Goal: Transaction & Acquisition: Purchase product/service

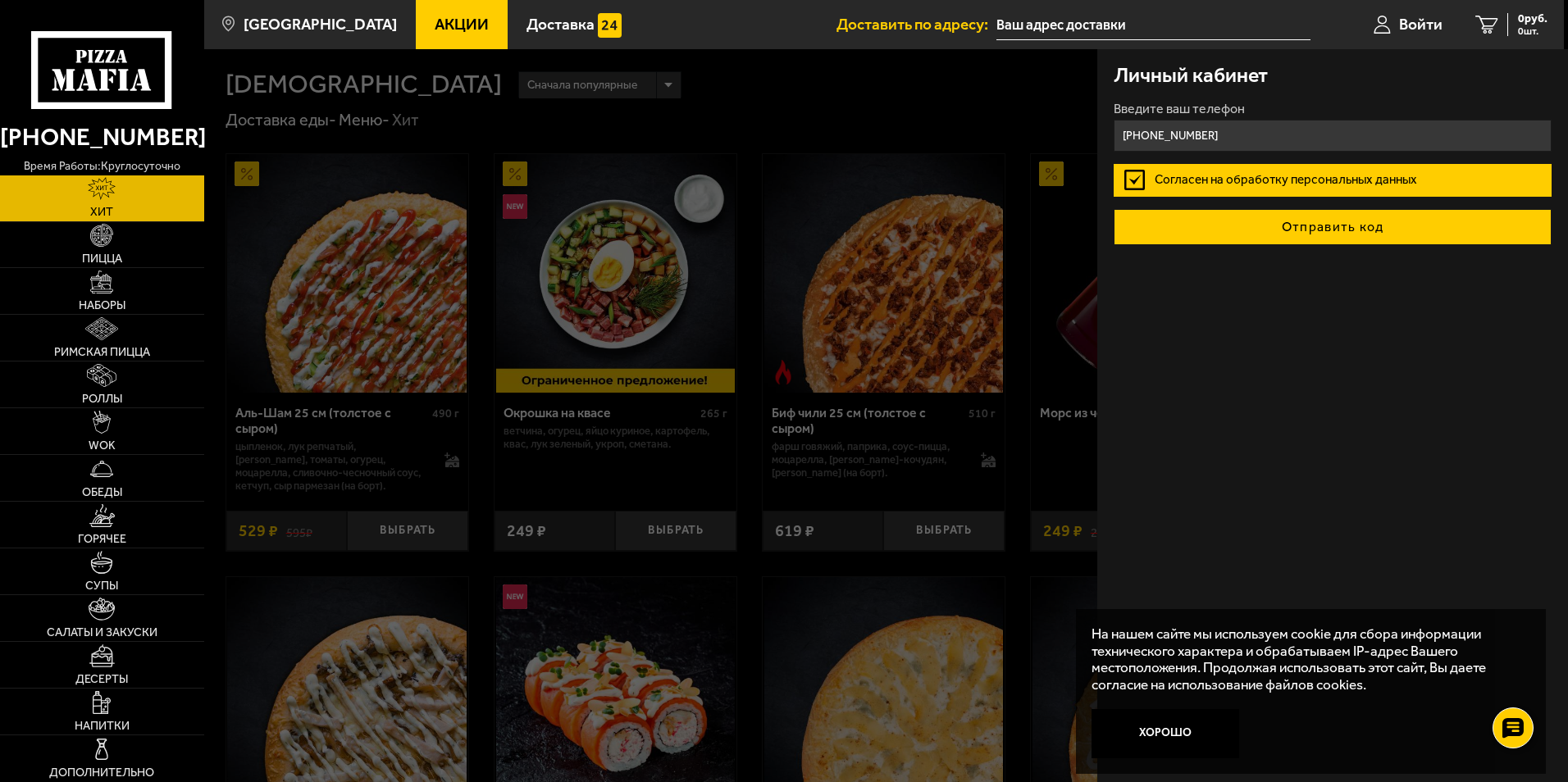
type input "[PHONE_NUMBER]"
click at [1307, 233] on button "Отправить код" at bounding box center [1332, 227] width 438 height 36
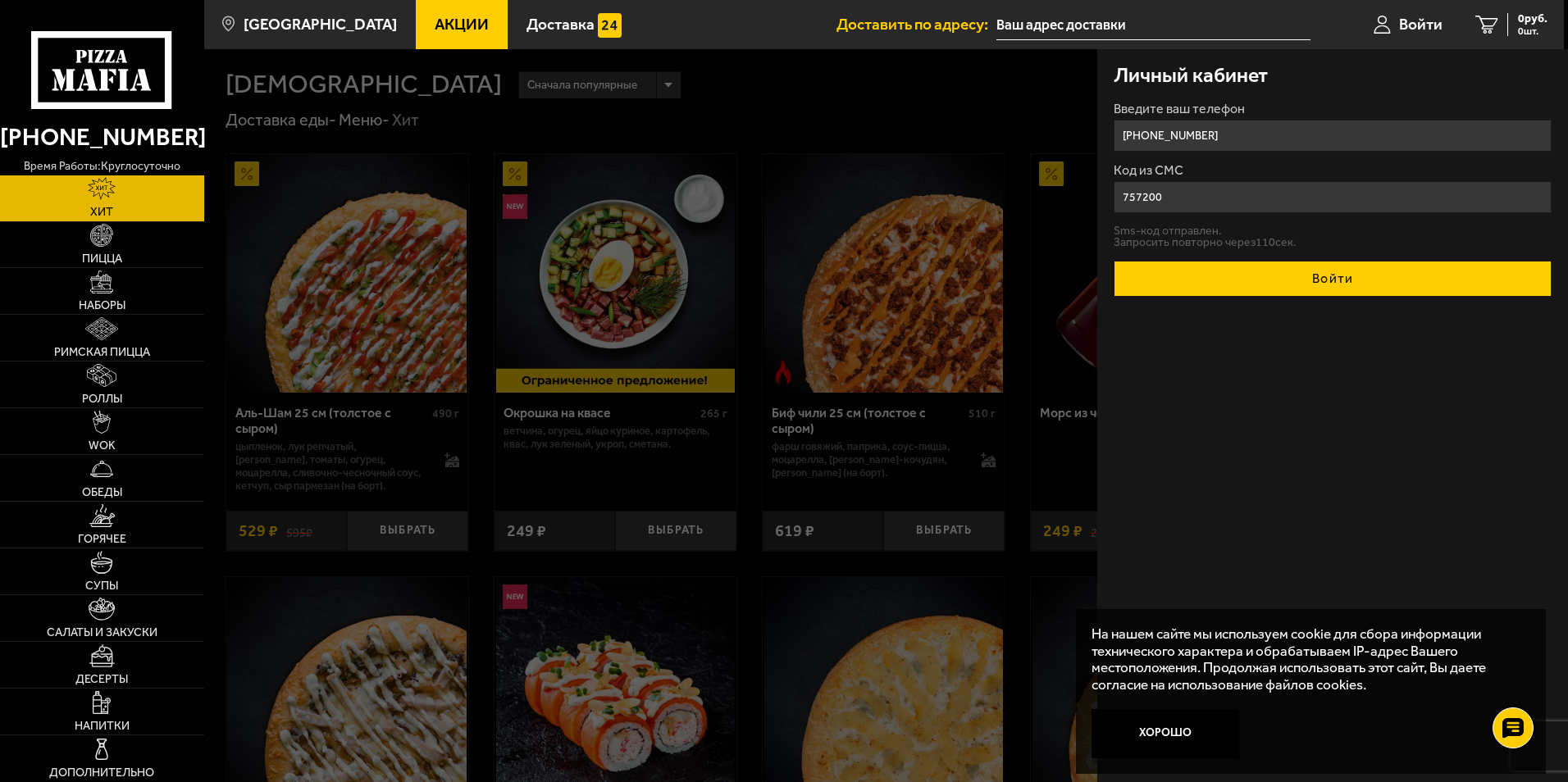
type input "757200"
click at [1346, 275] on button "Войти" at bounding box center [1332, 278] width 438 height 36
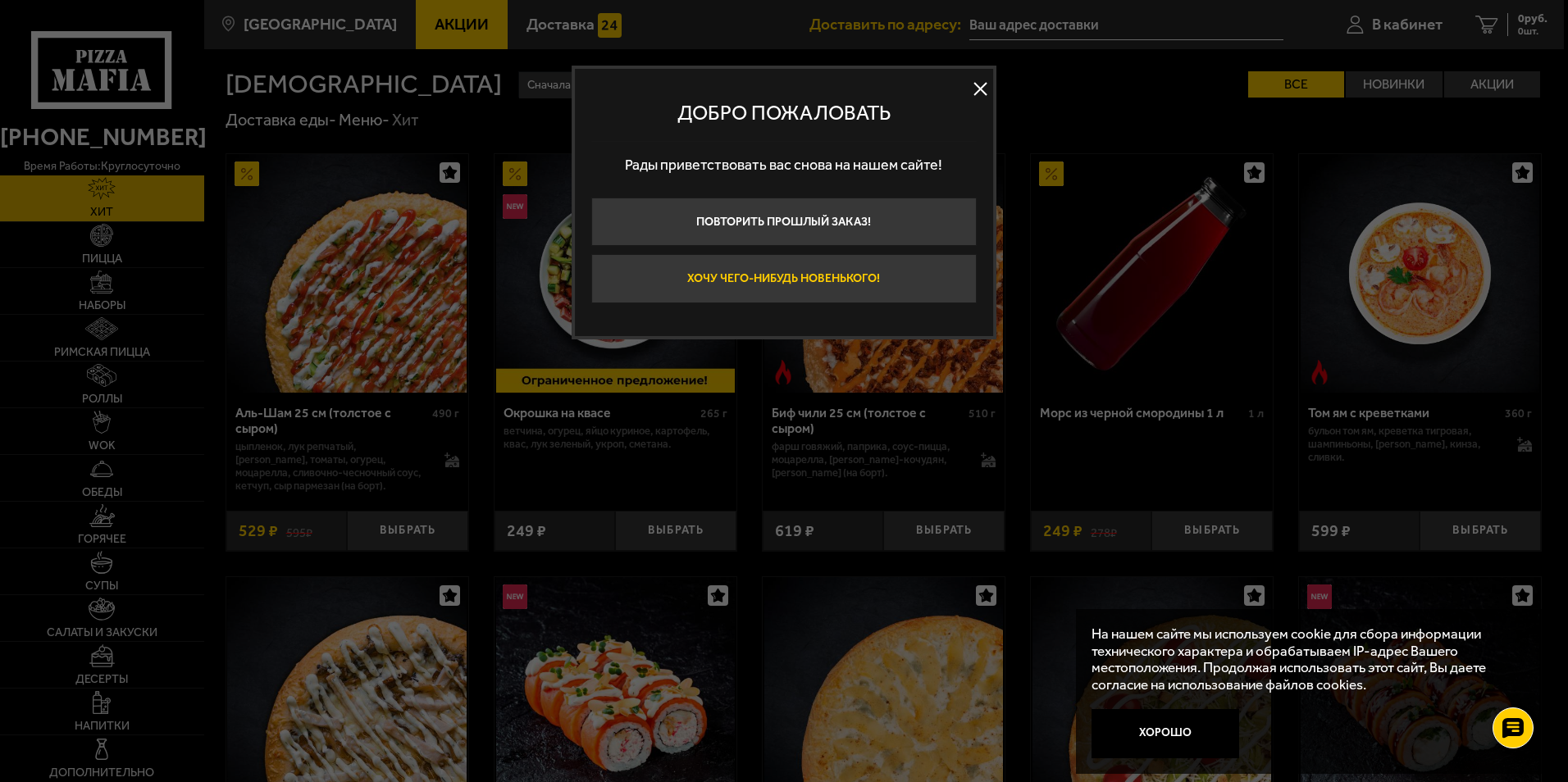
click at [682, 278] on button "Хочу чего-нибудь новенького!" at bounding box center [783, 279] width 385 height 50
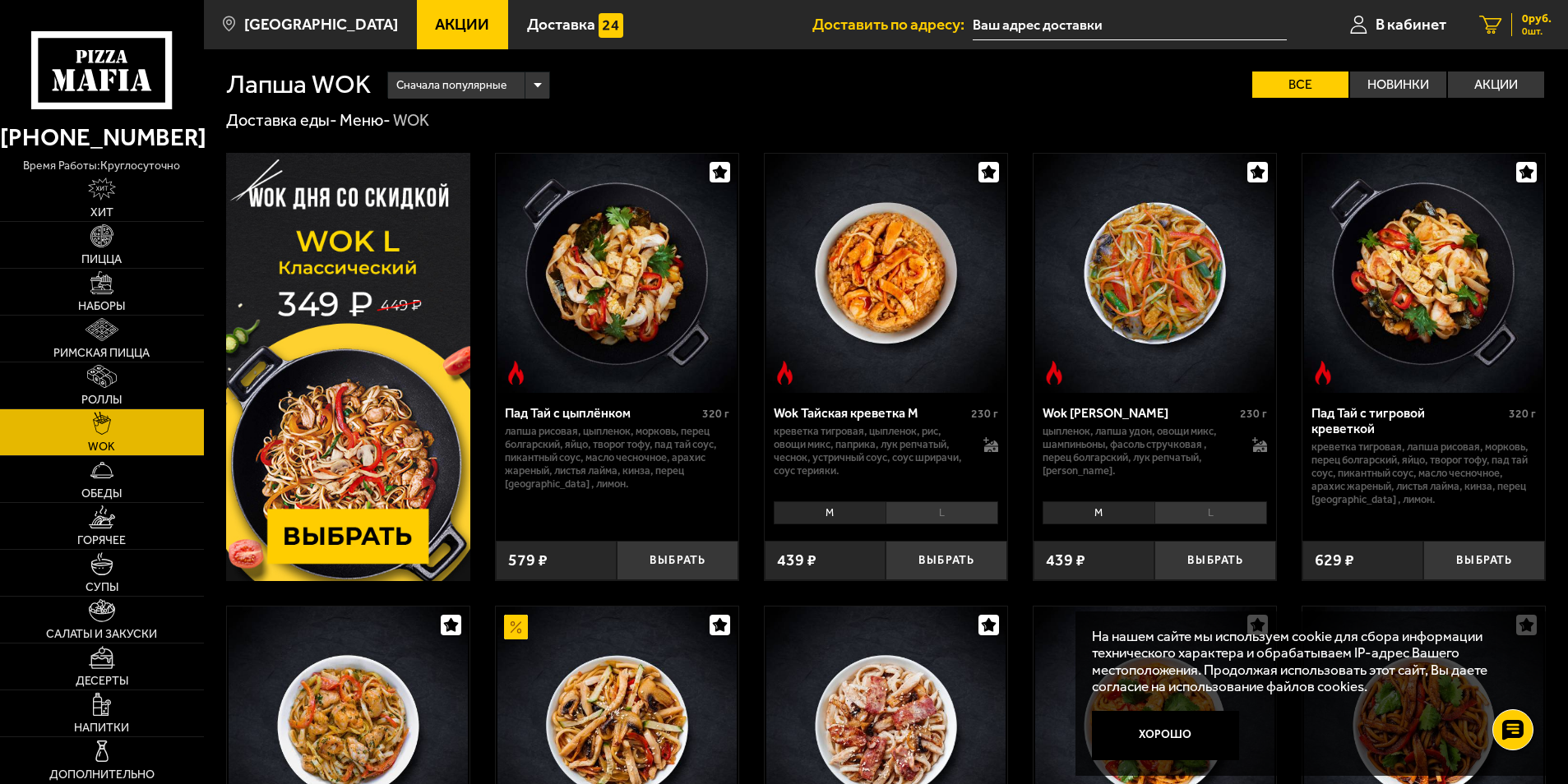
click at [1484, 27] on icon at bounding box center [1490, 25] width 22 height 19
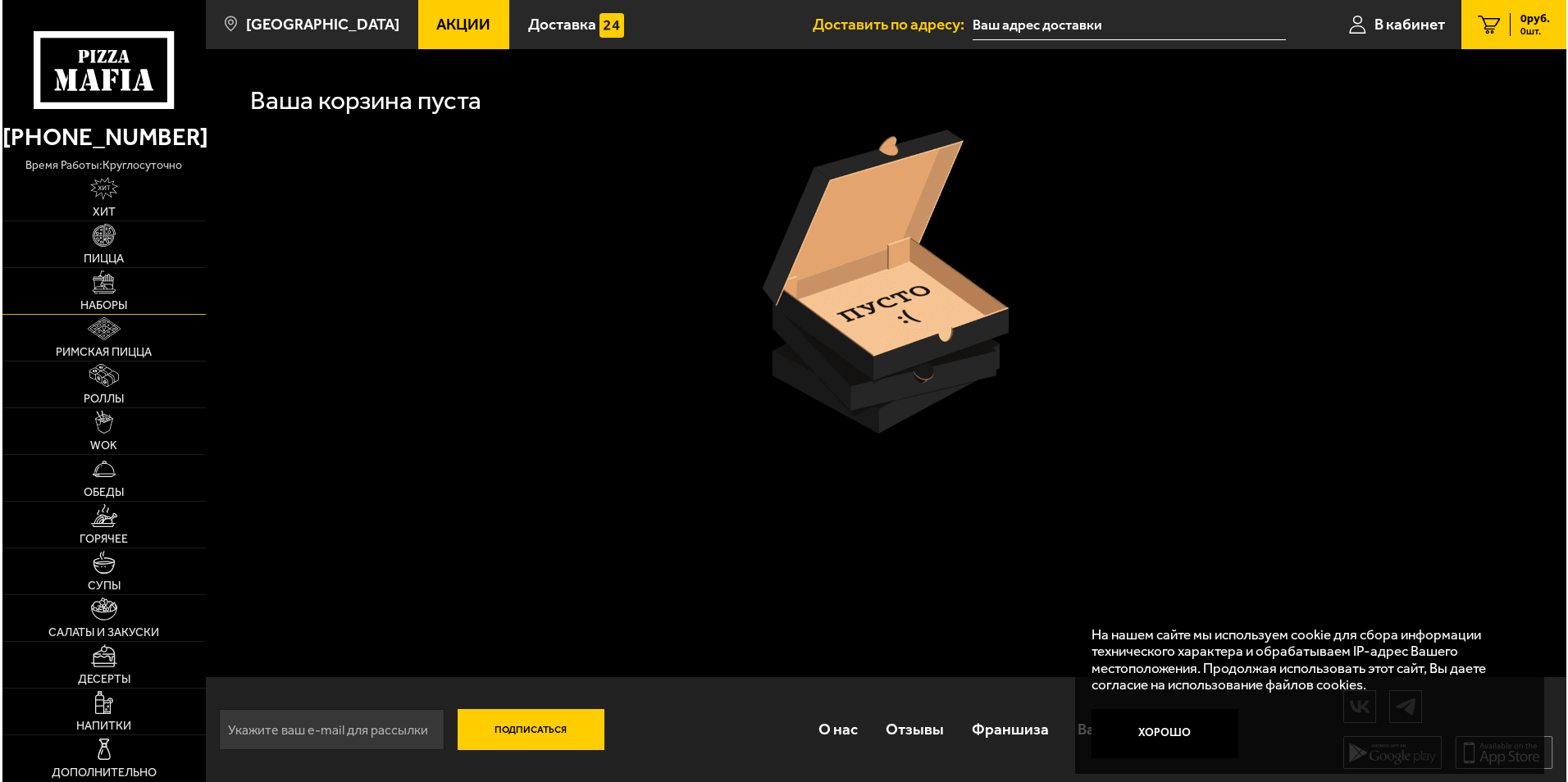
scroll to position [1, 0]
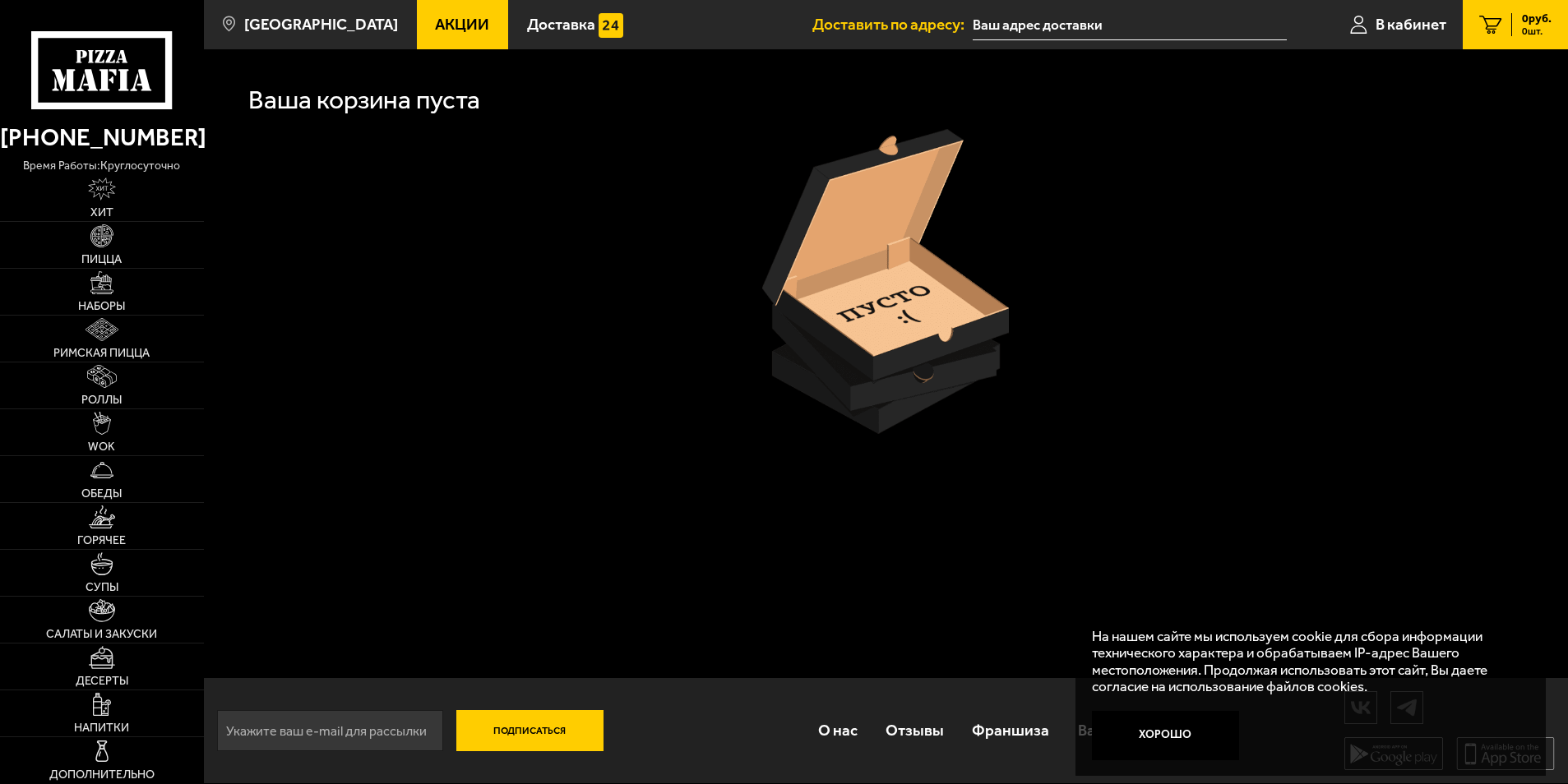
click at [485, 568] on div "Ваша корзина пуста Подписаться О нас Отзывы Франшиза Вакансии Мы в соцсетях Ска…" at bounding box center [886, 416] width 1364 height 734
click at [1367, 17] on link "В кабинет" at bounding box center [1397, 25] width 129 height 50
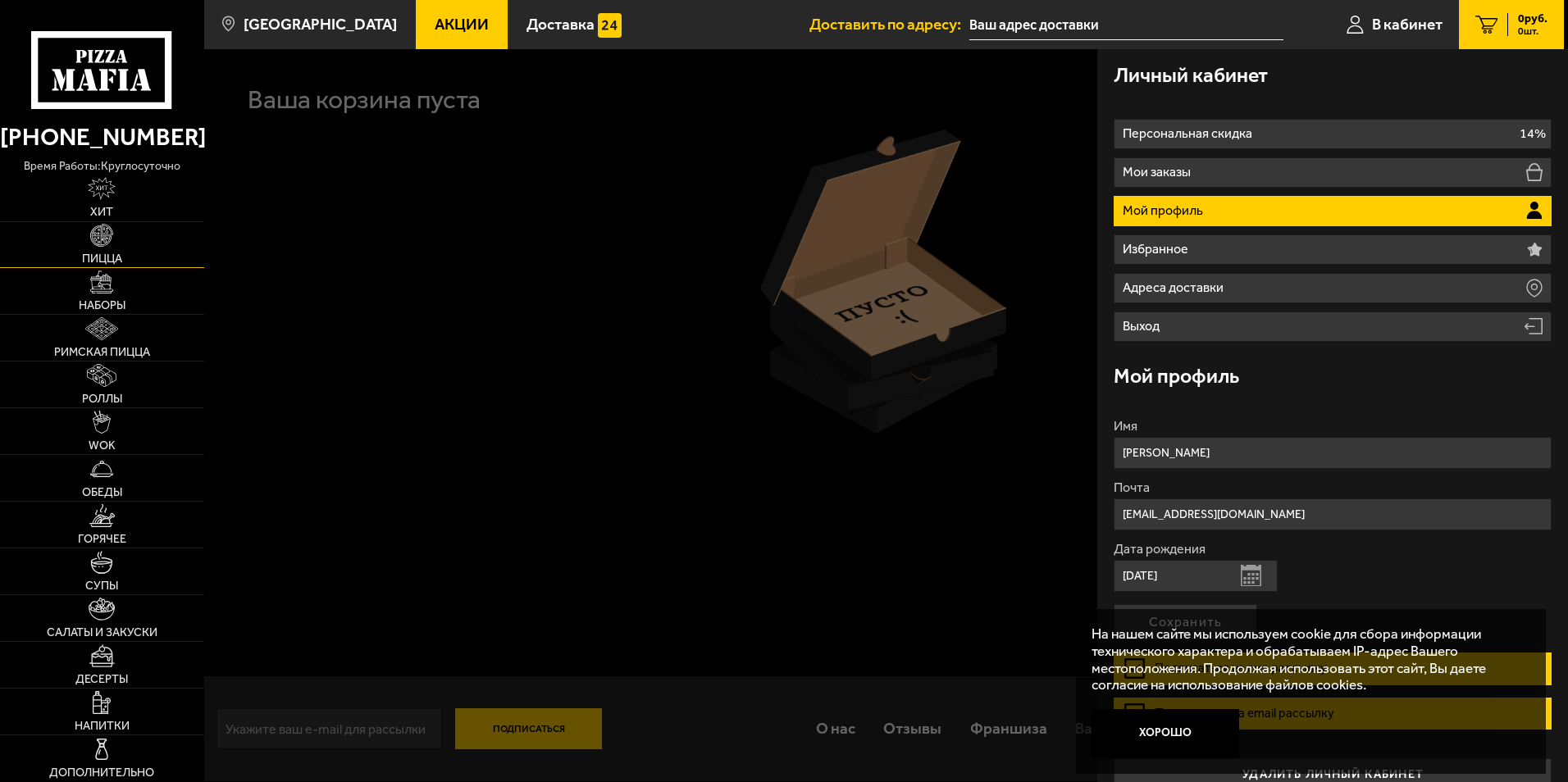
click at [104, 243] on img at bounding box center [102, 236] width 23 height 23
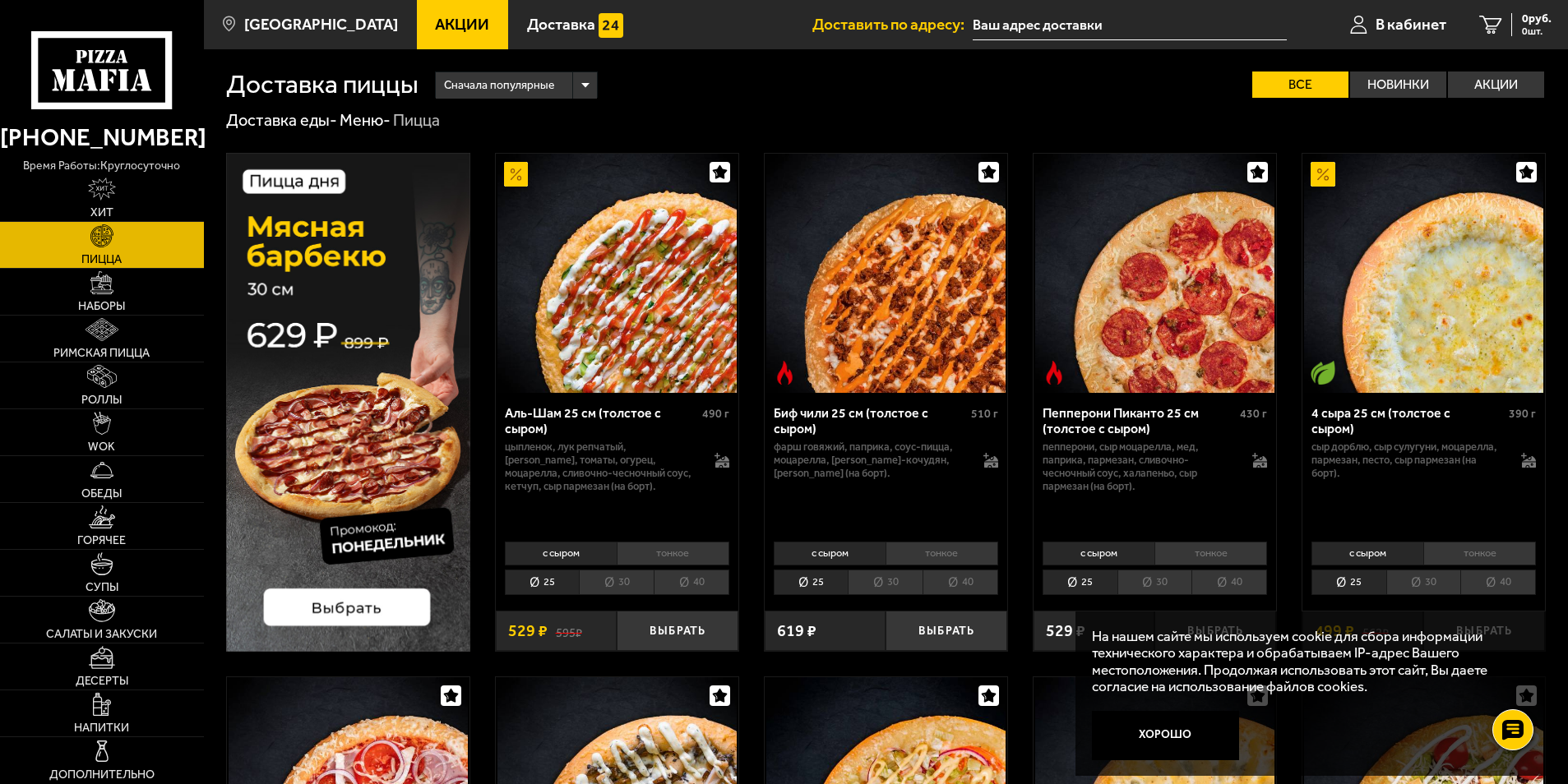
click at [425, 36] on link "Акции" at bounding box center [463, 25] width 92 height 50
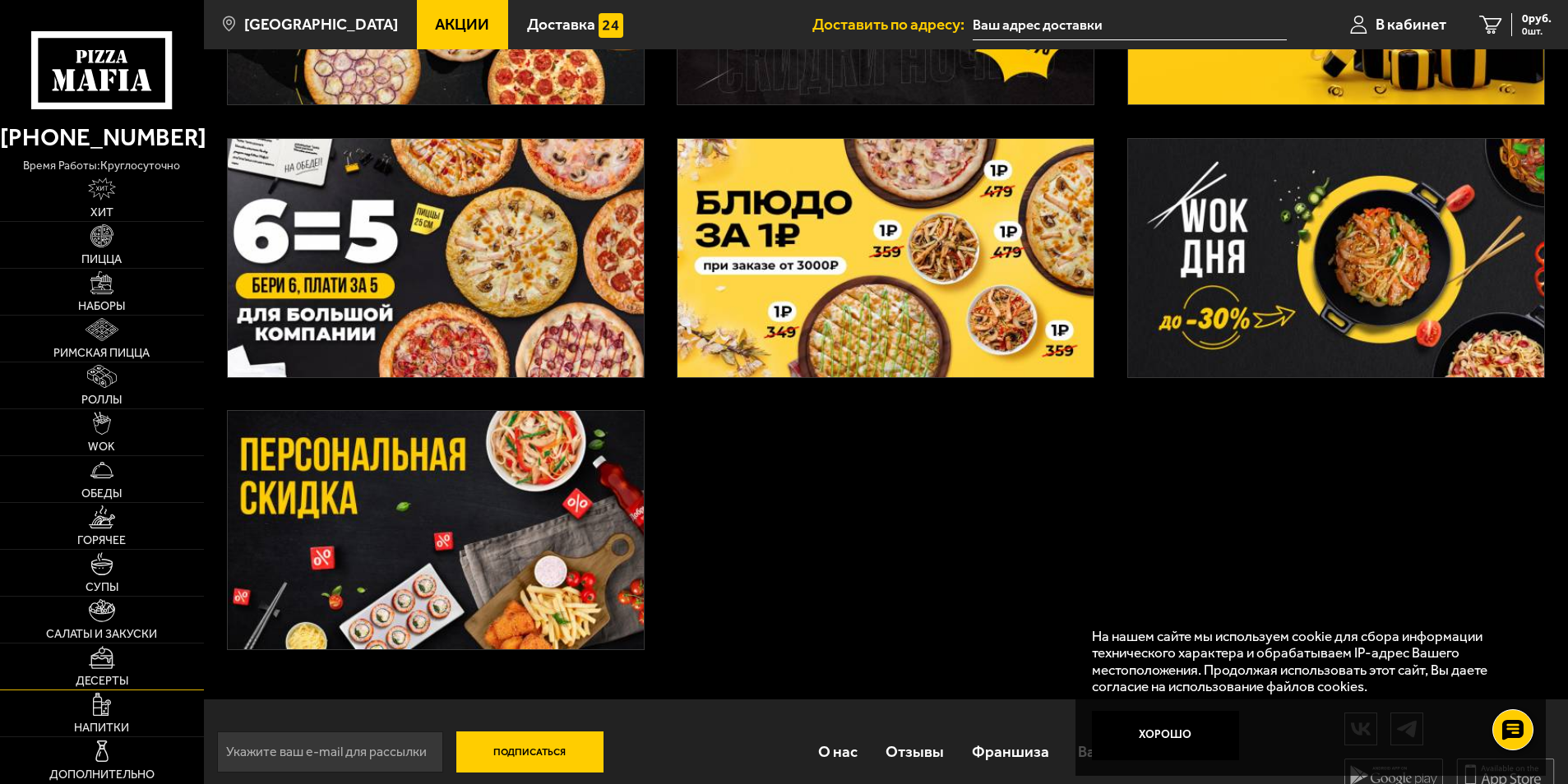
scroll to position [586, 0]
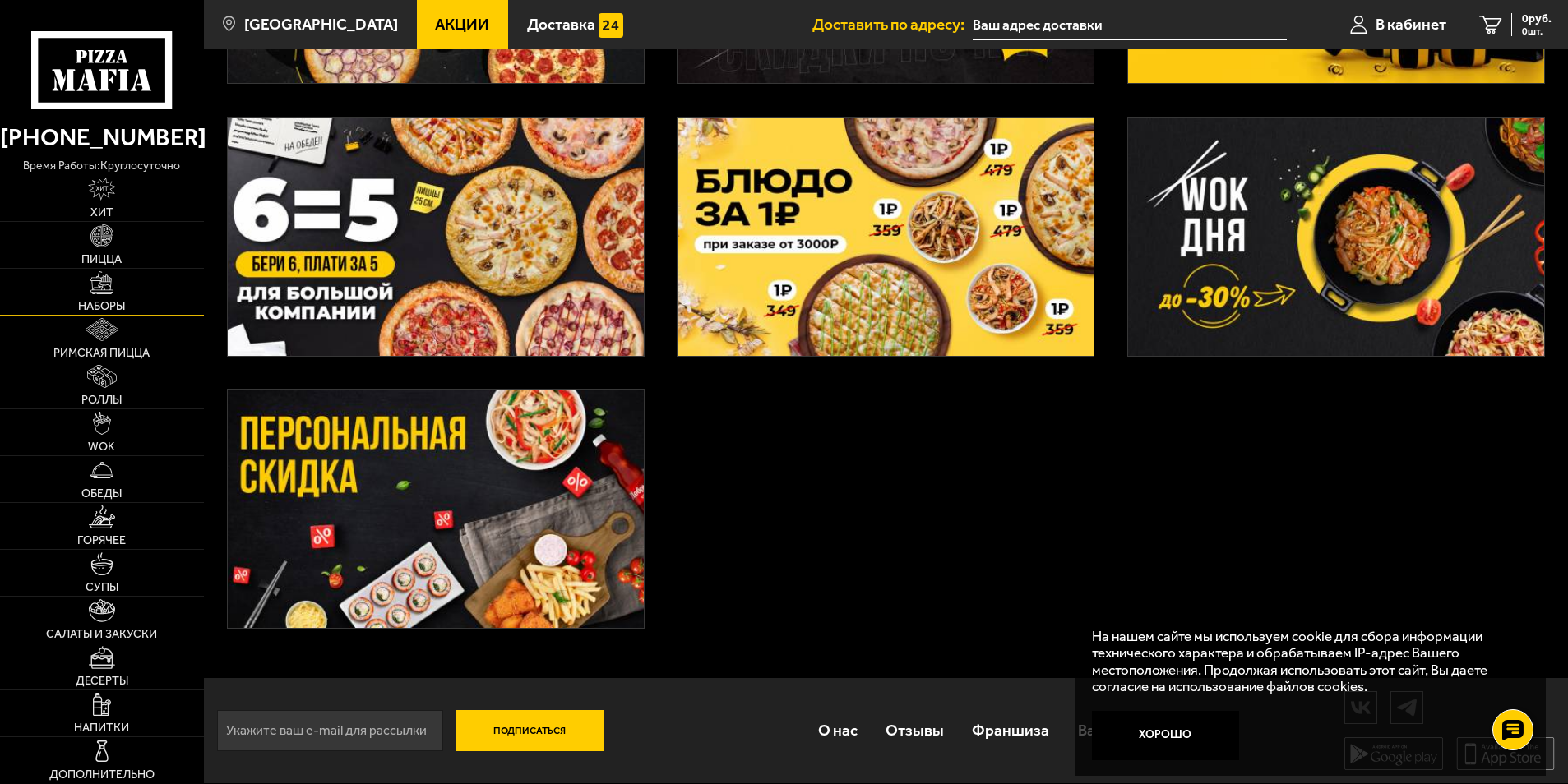
click at [103, 281] on img at bounding box center [102, 282] width 23 height 23
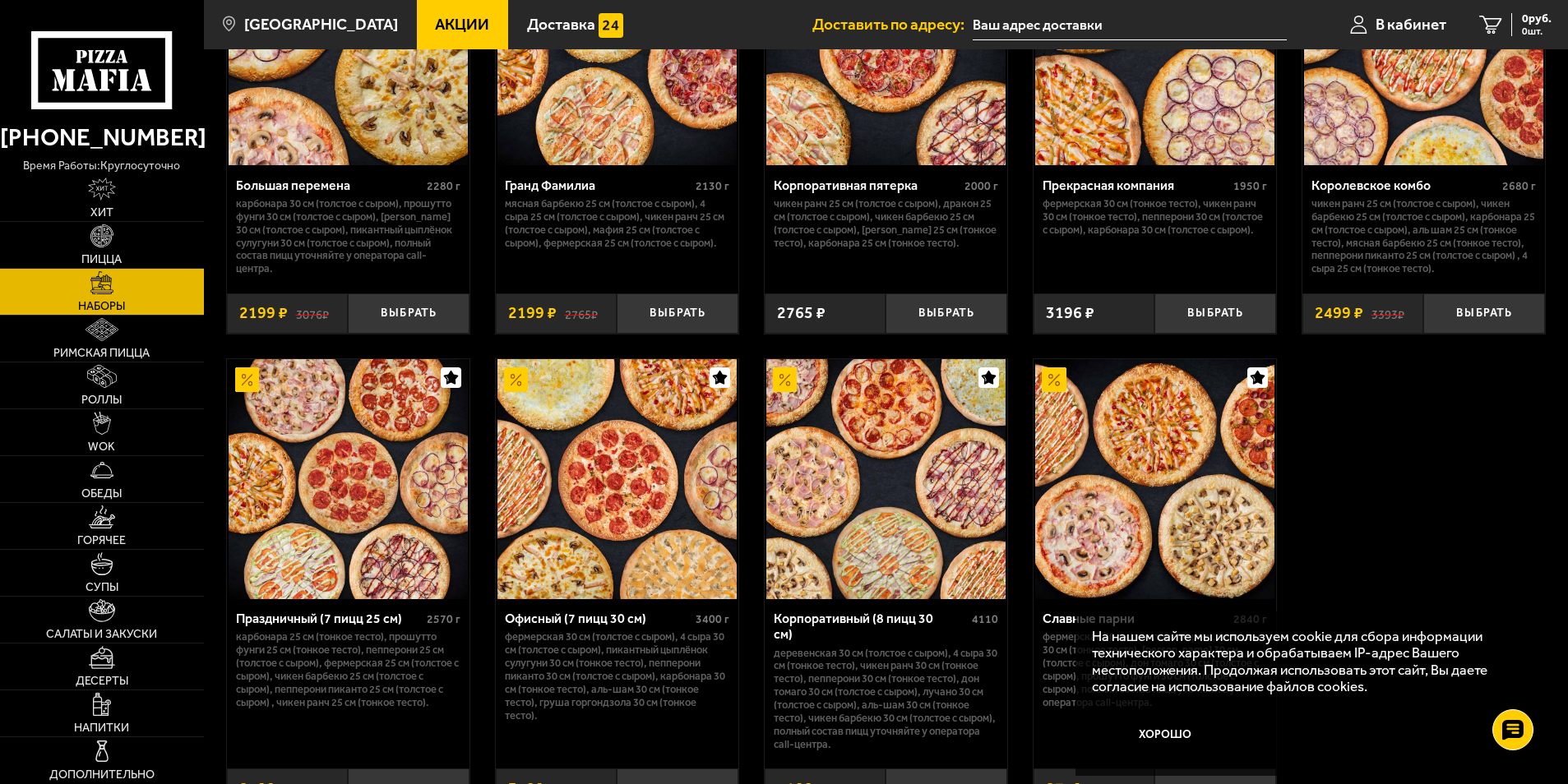
scroll to position [2301, 0]
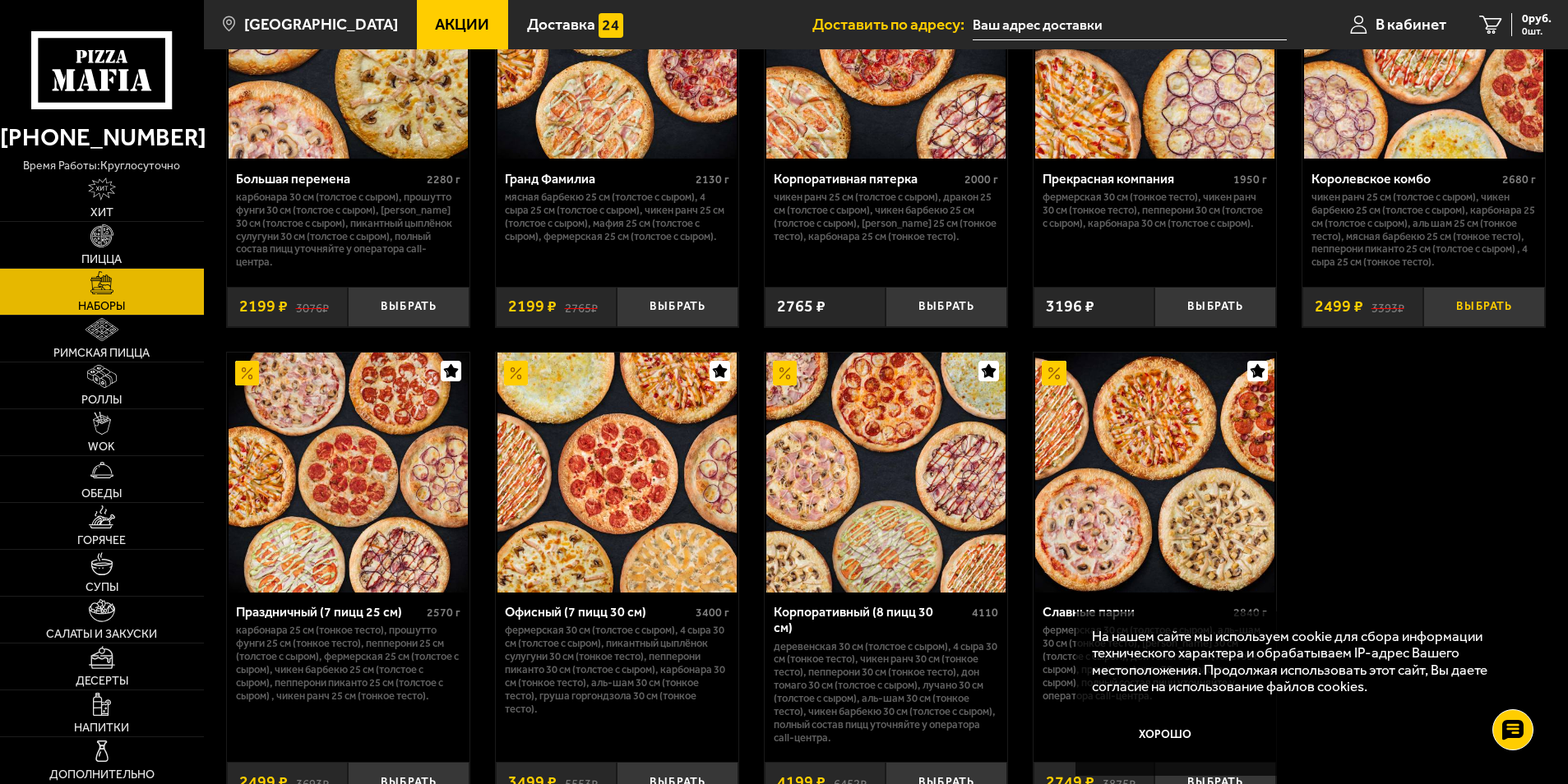
click at [1486, 313] on button "Выбрать" at bounding box center [1484, 306] width 122 height 40
click at [417, 28] on link "Акции" at bounding box center [463, 25] width 92 height 50
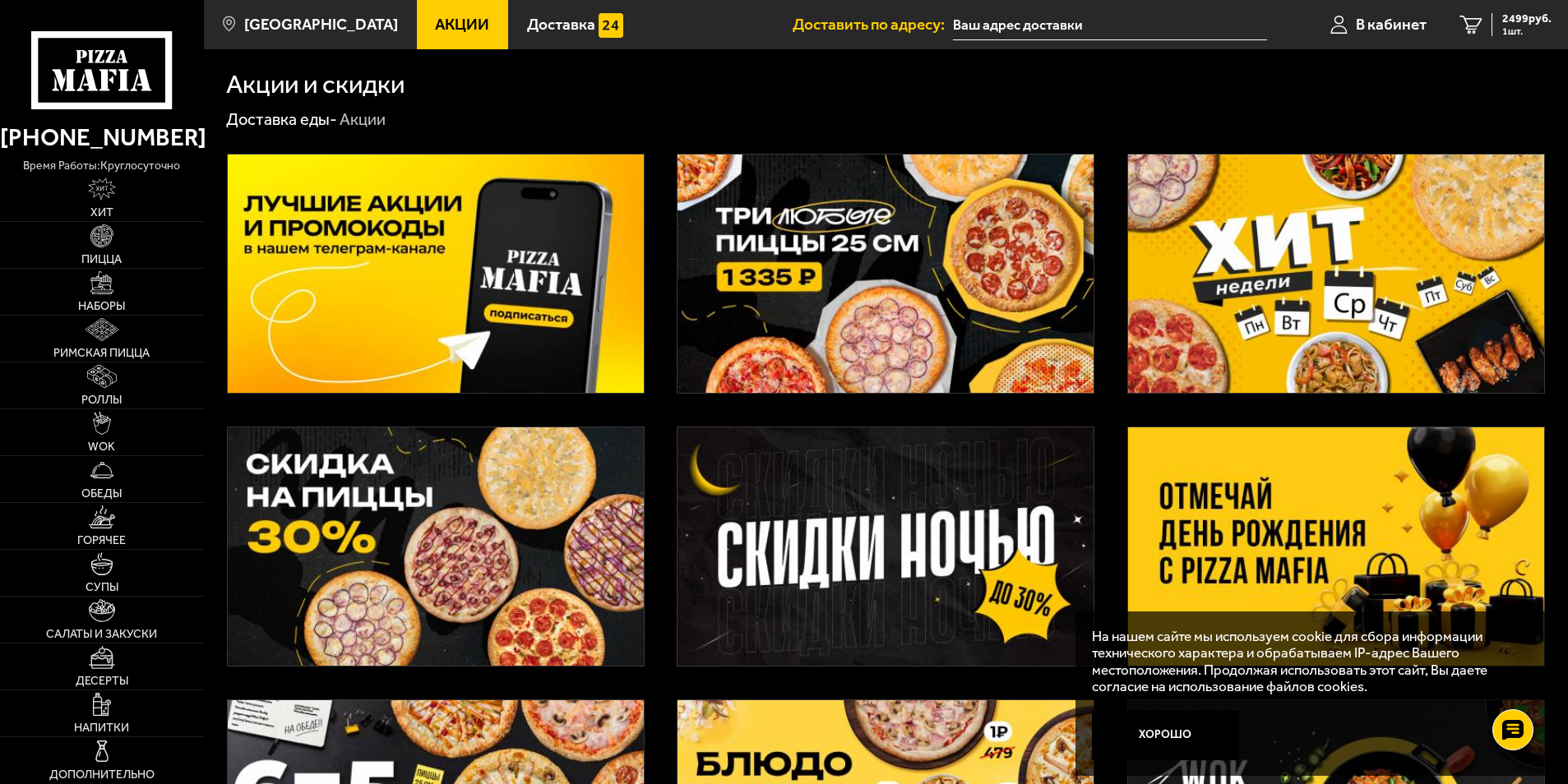
click at [867, 237] on img at bounding box center [886, 273] width 416 height 238
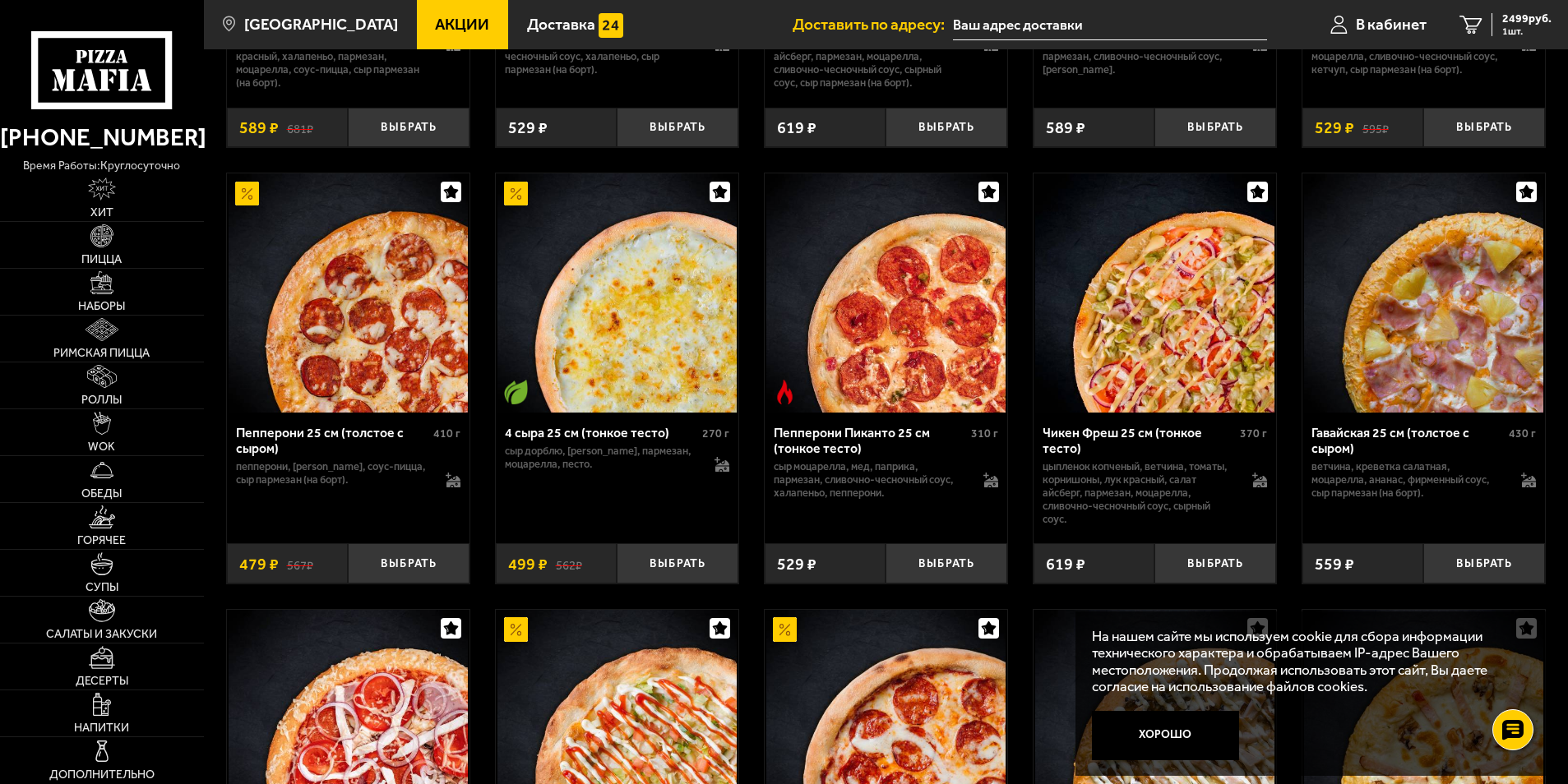
scroll to position [1315, 0]
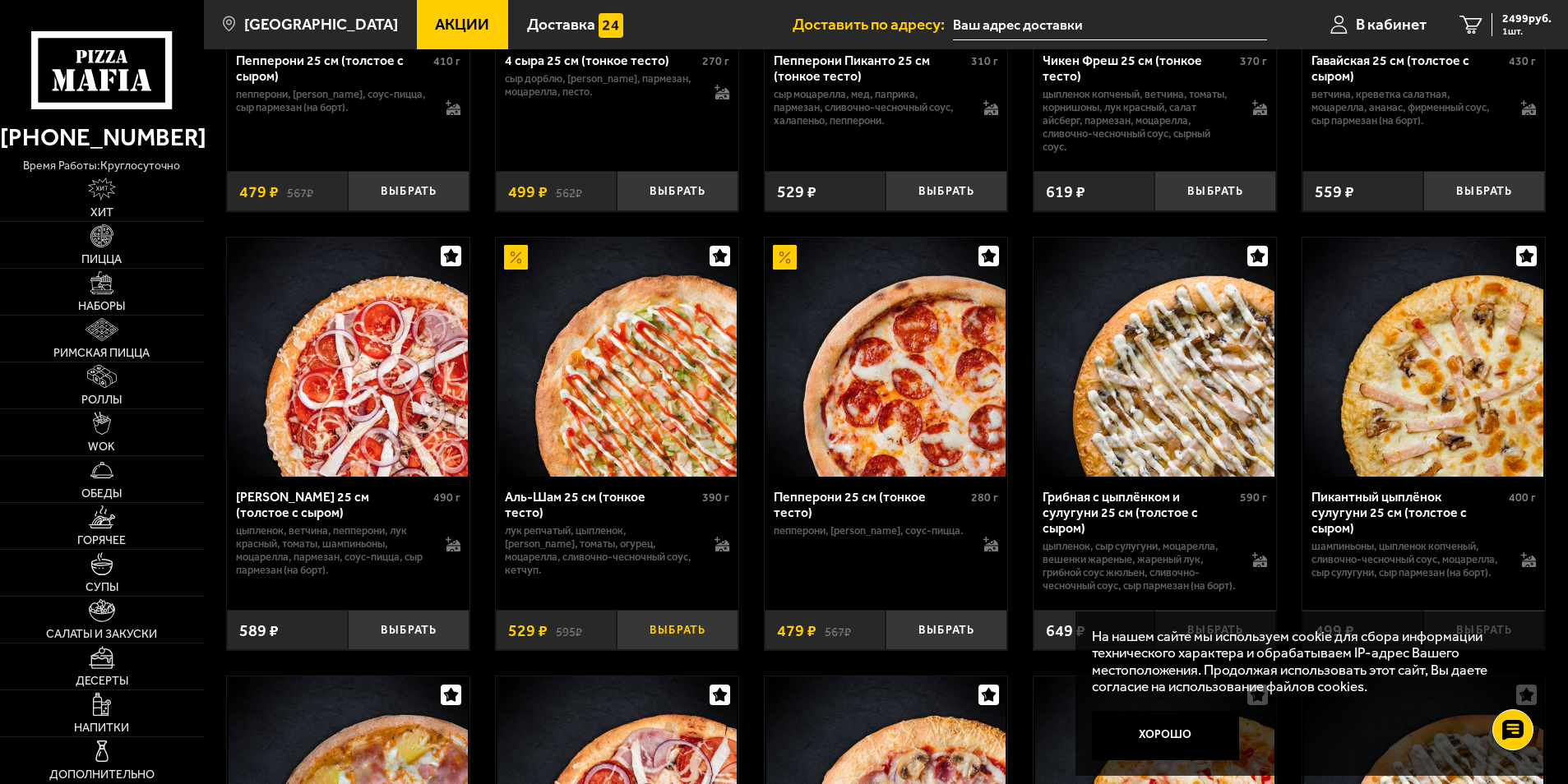
click at [660, 645] on button "Выбрать" at bounding box center [677, 630] width 122 height 40
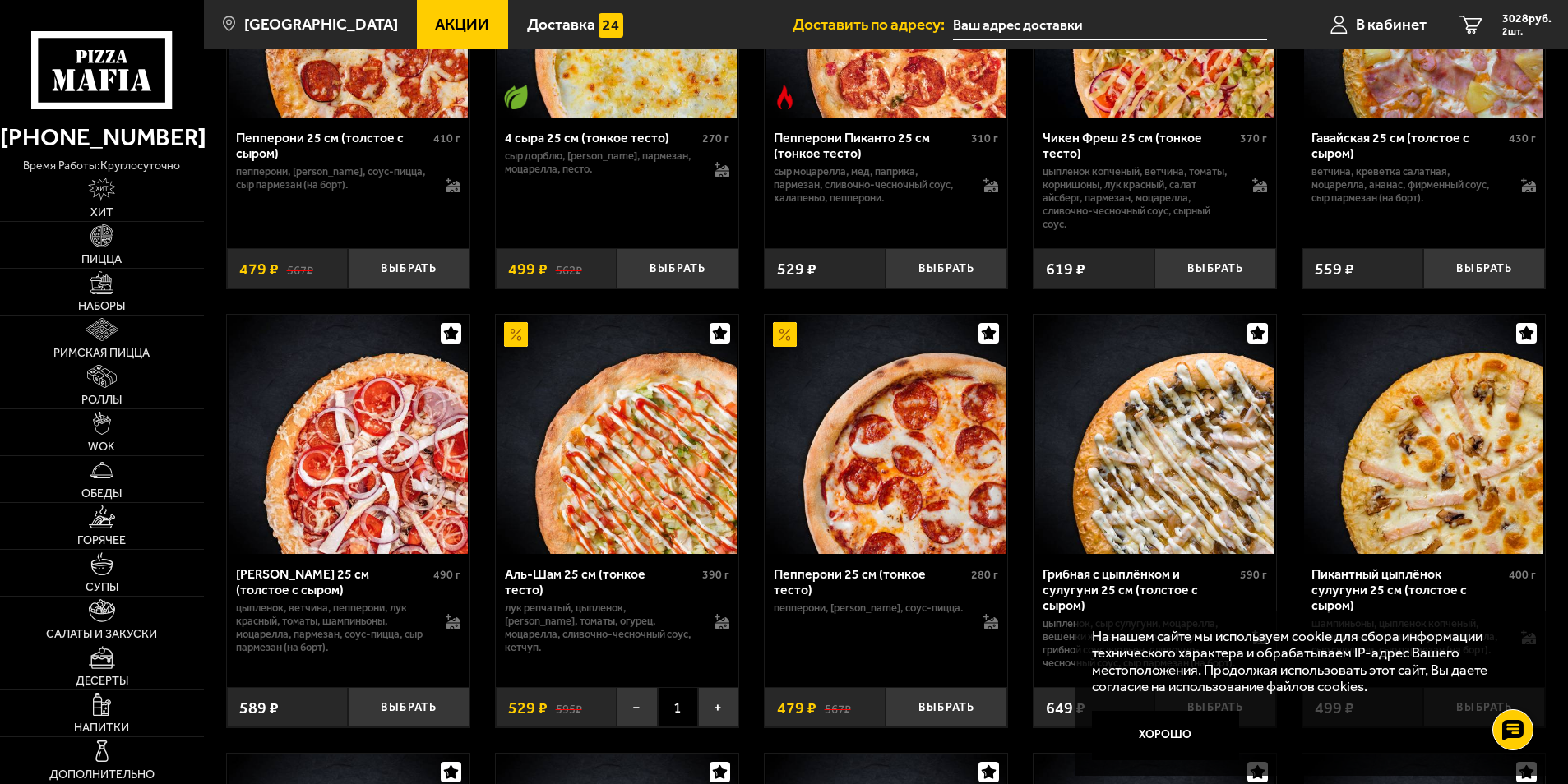
scroll to position [1232, 0]
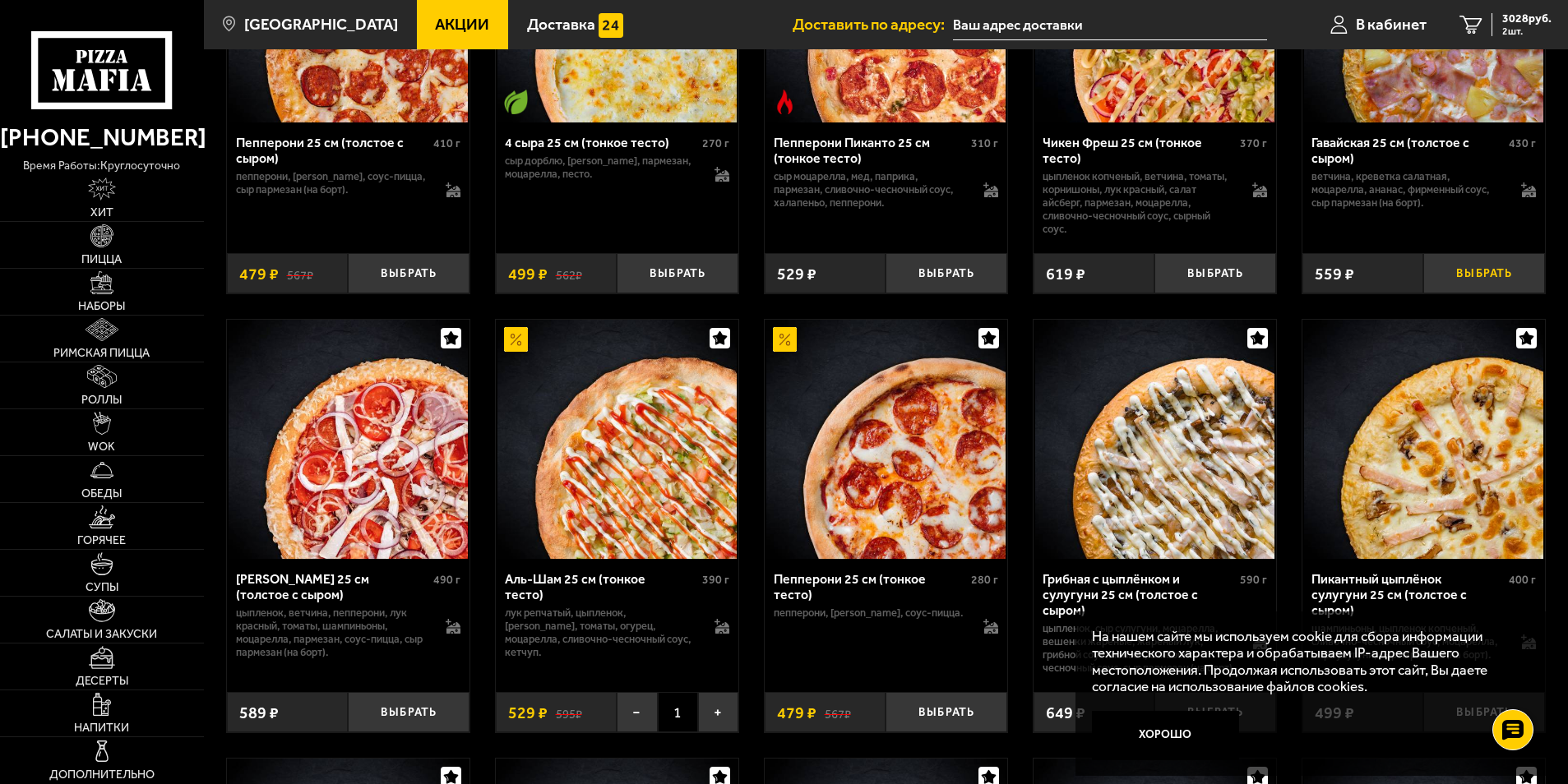
click at [1479, 275] on button "Выбрать" at bounding box center [1484, 273] width 122 height 40
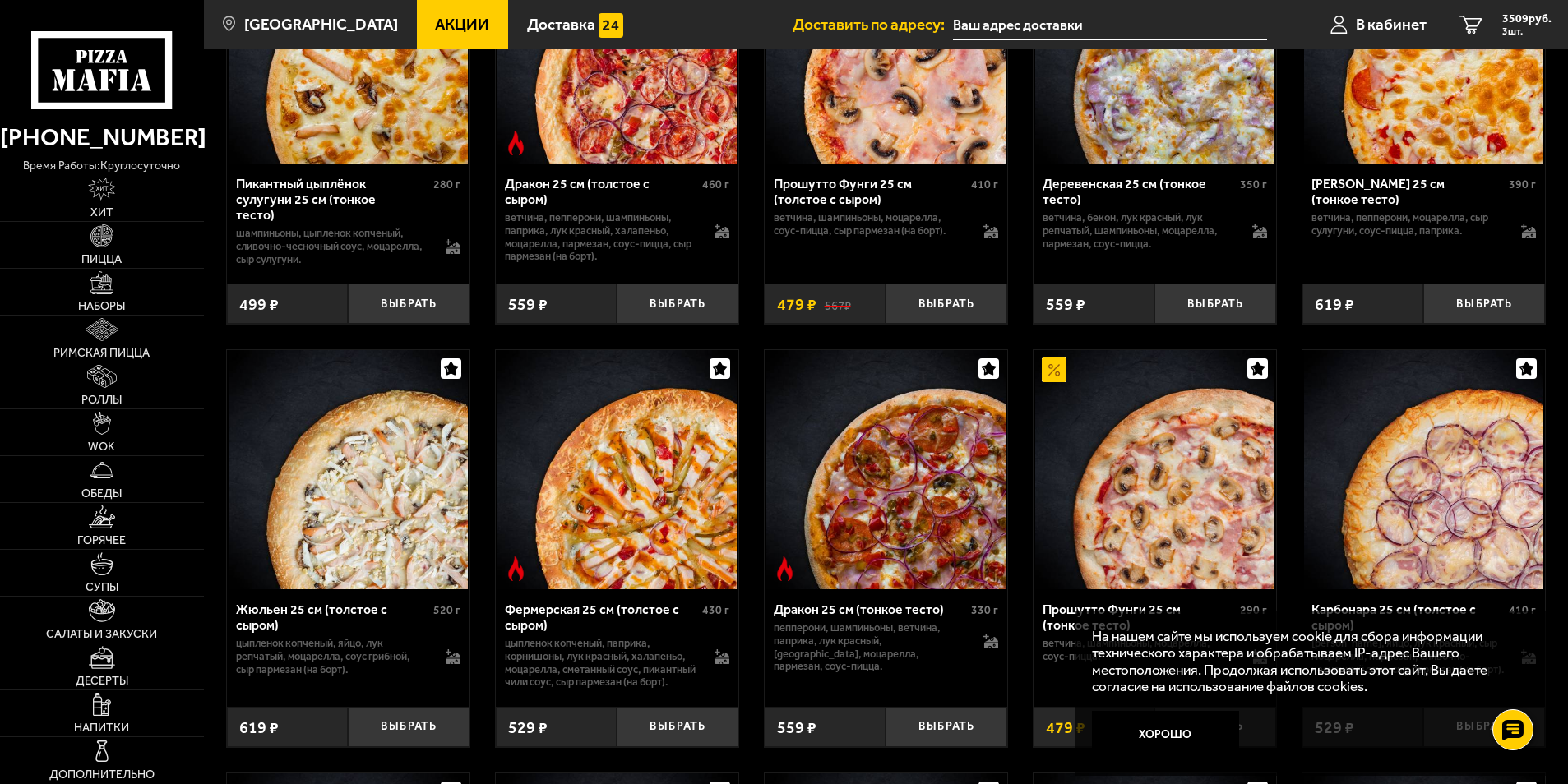
scroll to position [2547, 0]
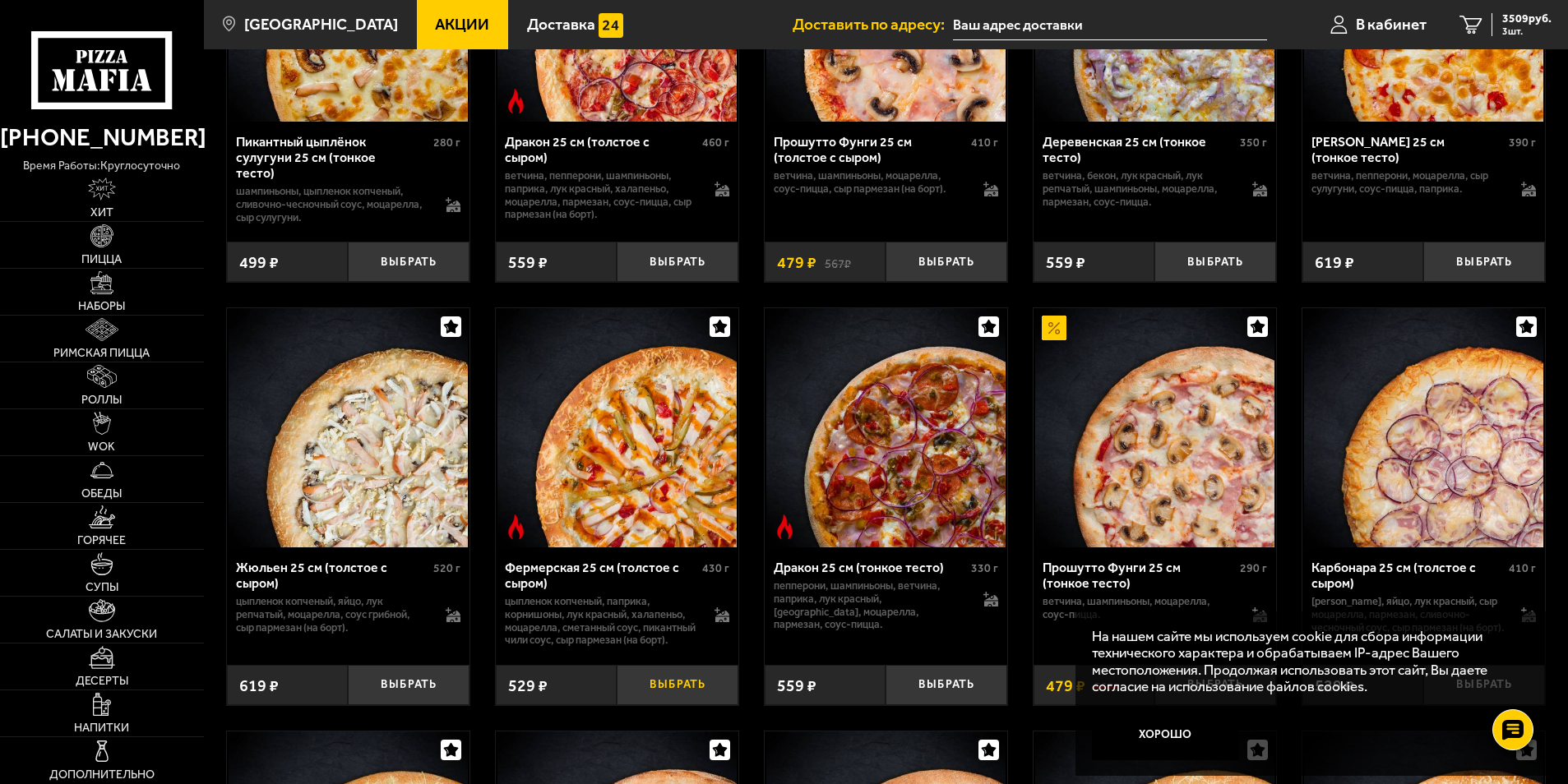
click at [679, 705] on button "Выбрать" at bounding box center [677, 685] width 122 height 40
click at [1515, 22] on span "3964 руб." at bounding box center [1527, 19] width 50 height 12
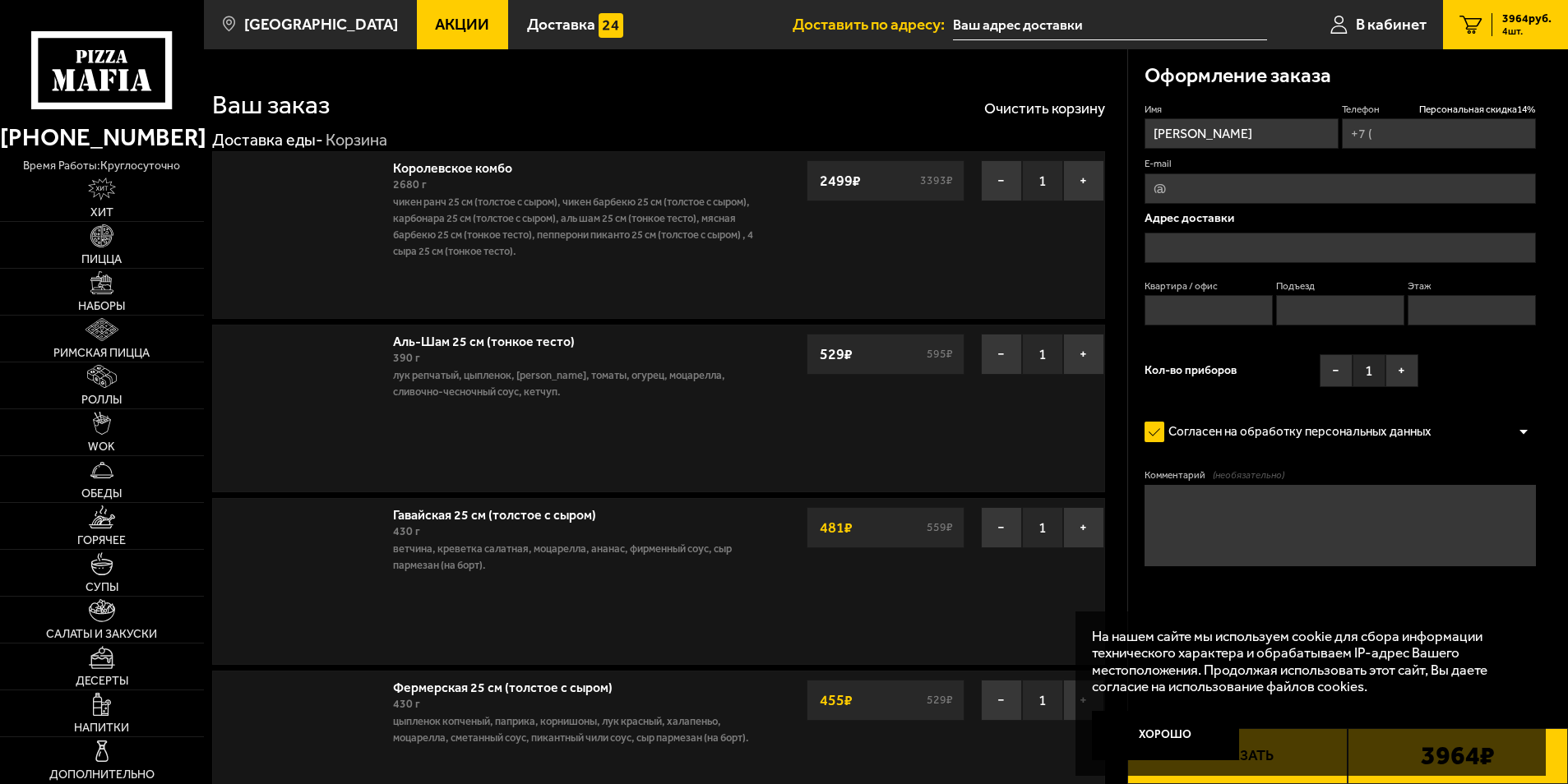
type input "[PHONE_NUMBER]"
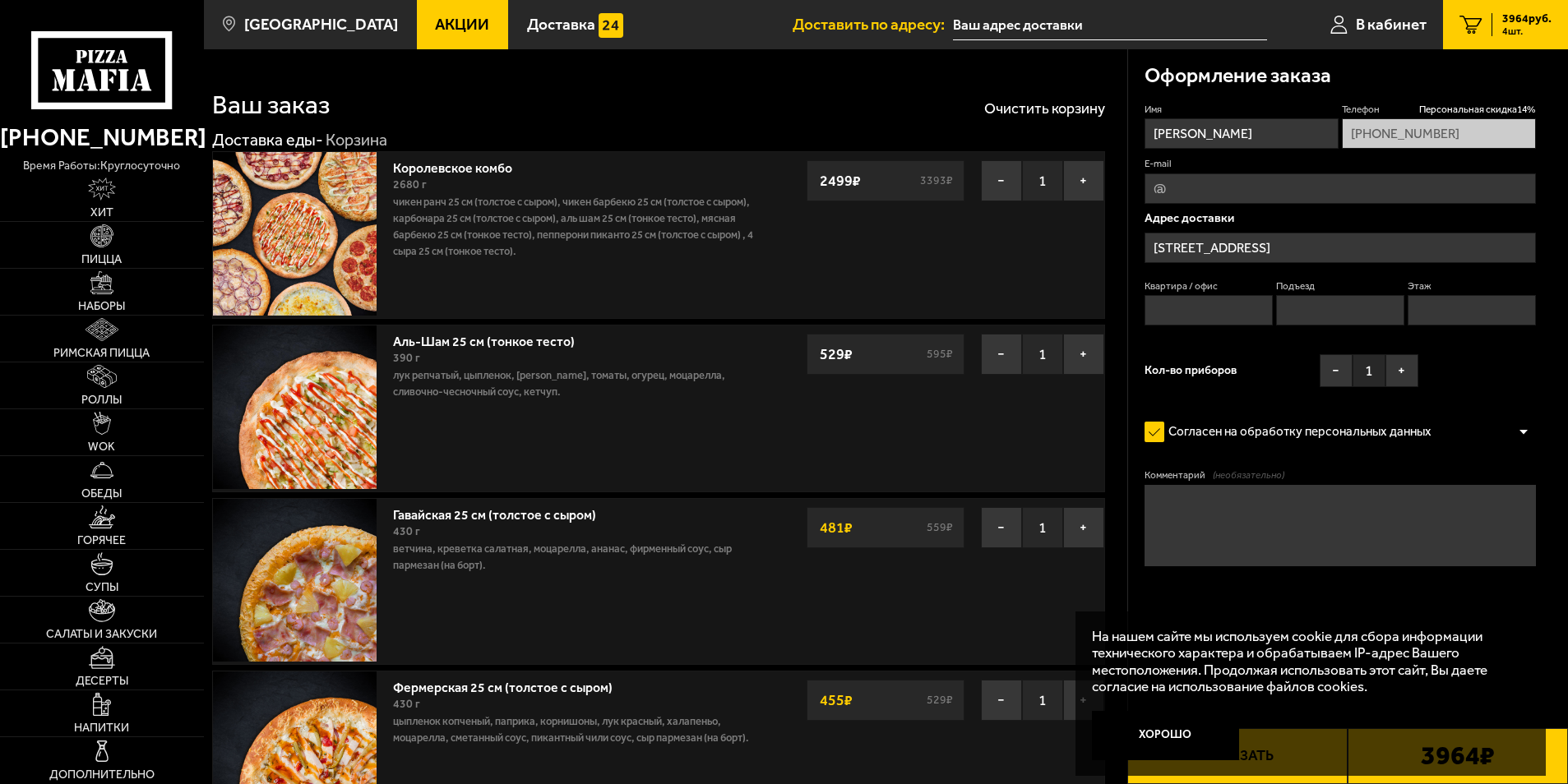
type input "[STREET_ADDRESS]"
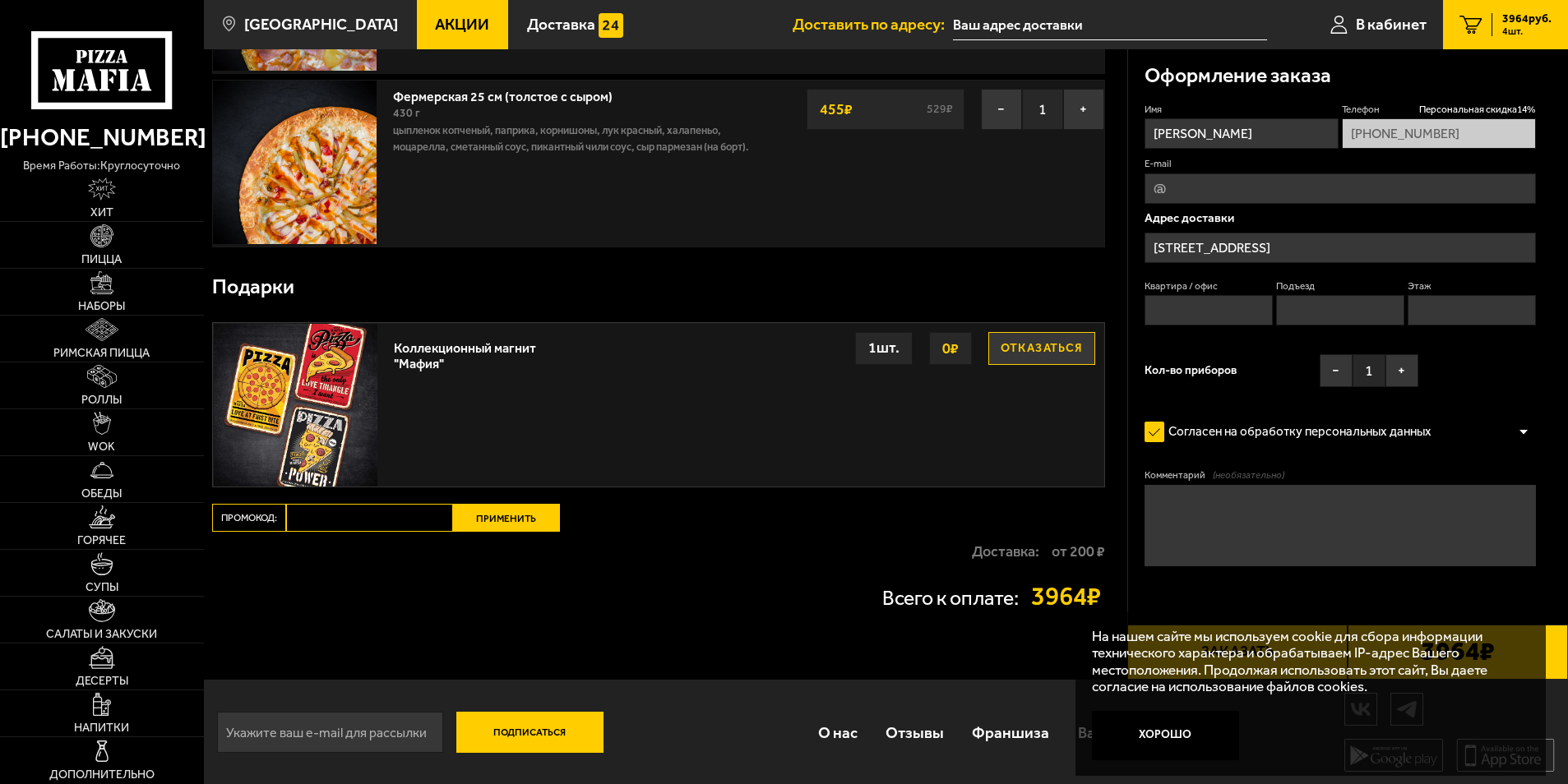
scroll to position [595, 0]
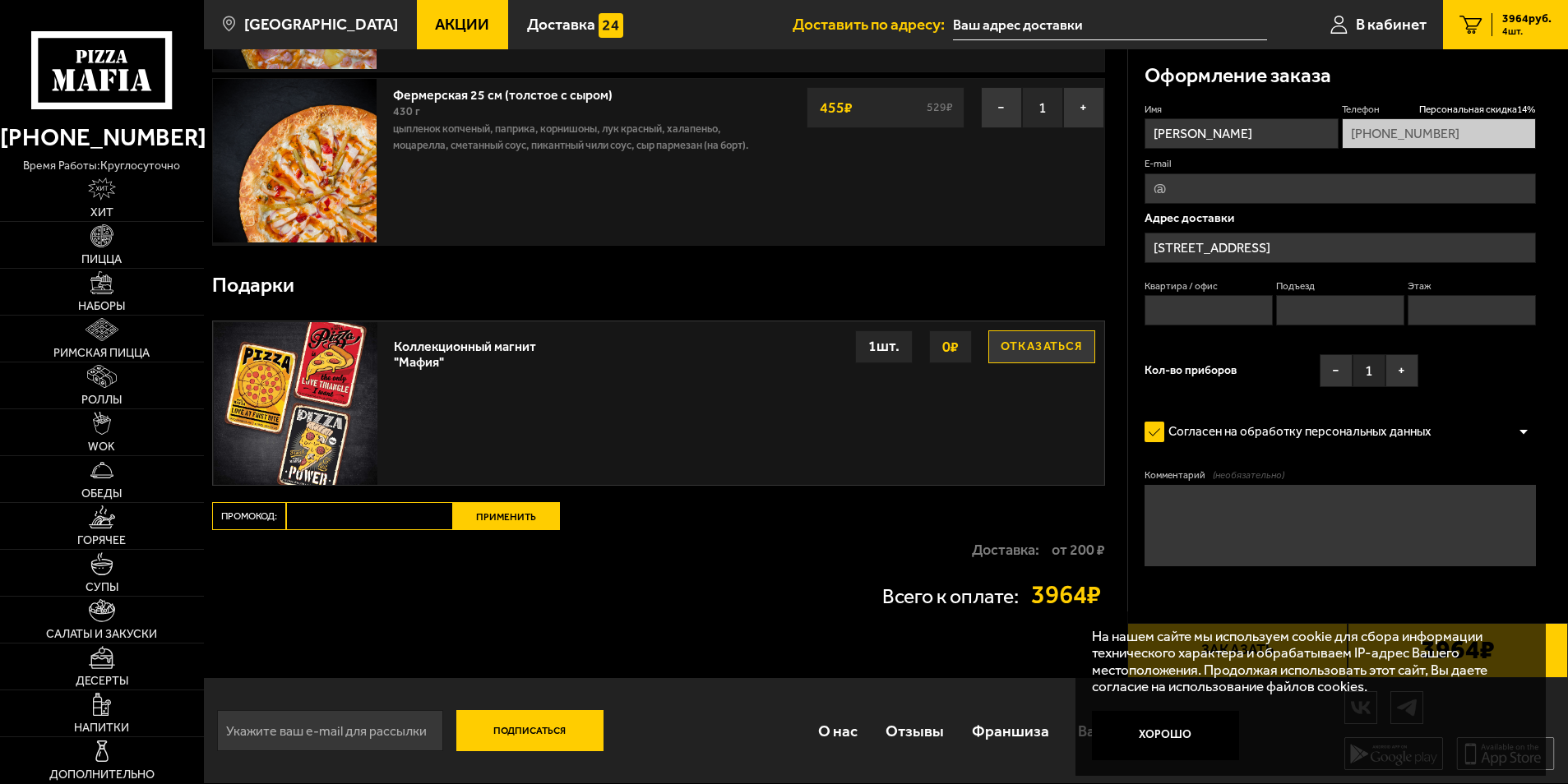
click at [1203, 243] on input "[STREET_ADDRESS]" at bounding box center [1340, 248] width 392 height 30
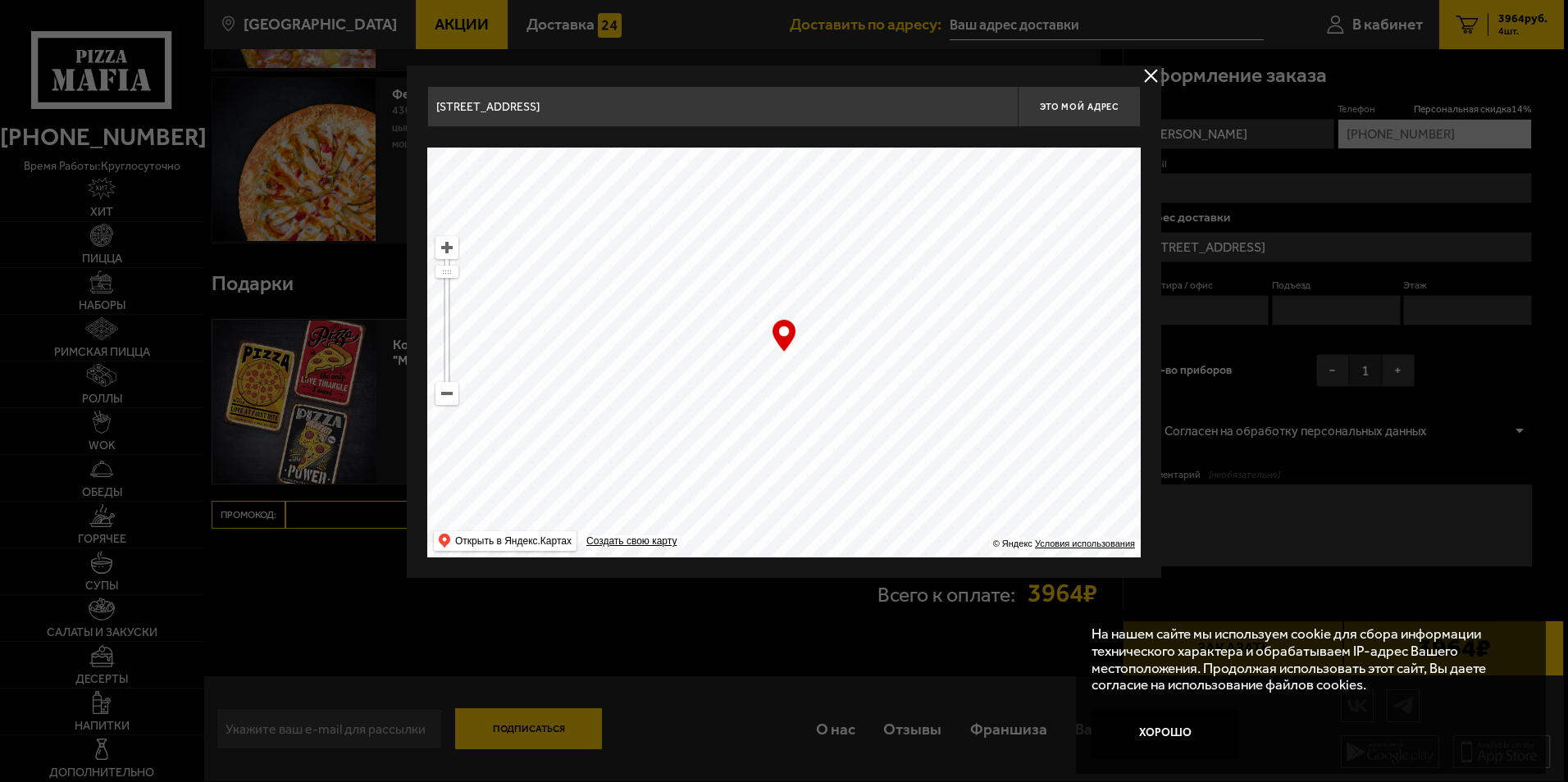
drag, startPoint x: 665, startPoint y: 99, endPoint x: 407, endPoint y: 100, distance: 258.0
click at [407, 100] on div "[STREET_ADDRESS] Это мой адрес Найдите адрес перетащив карту … © Яндекс Условия…" at bounding box center [783, 321] width 754 height 512
click at [699, 304] on ymaps at bounding box center [783, 352] width 713 height 410
click at [455, 396] on ymaps at bounding box center [446, 393] width 21 height 21
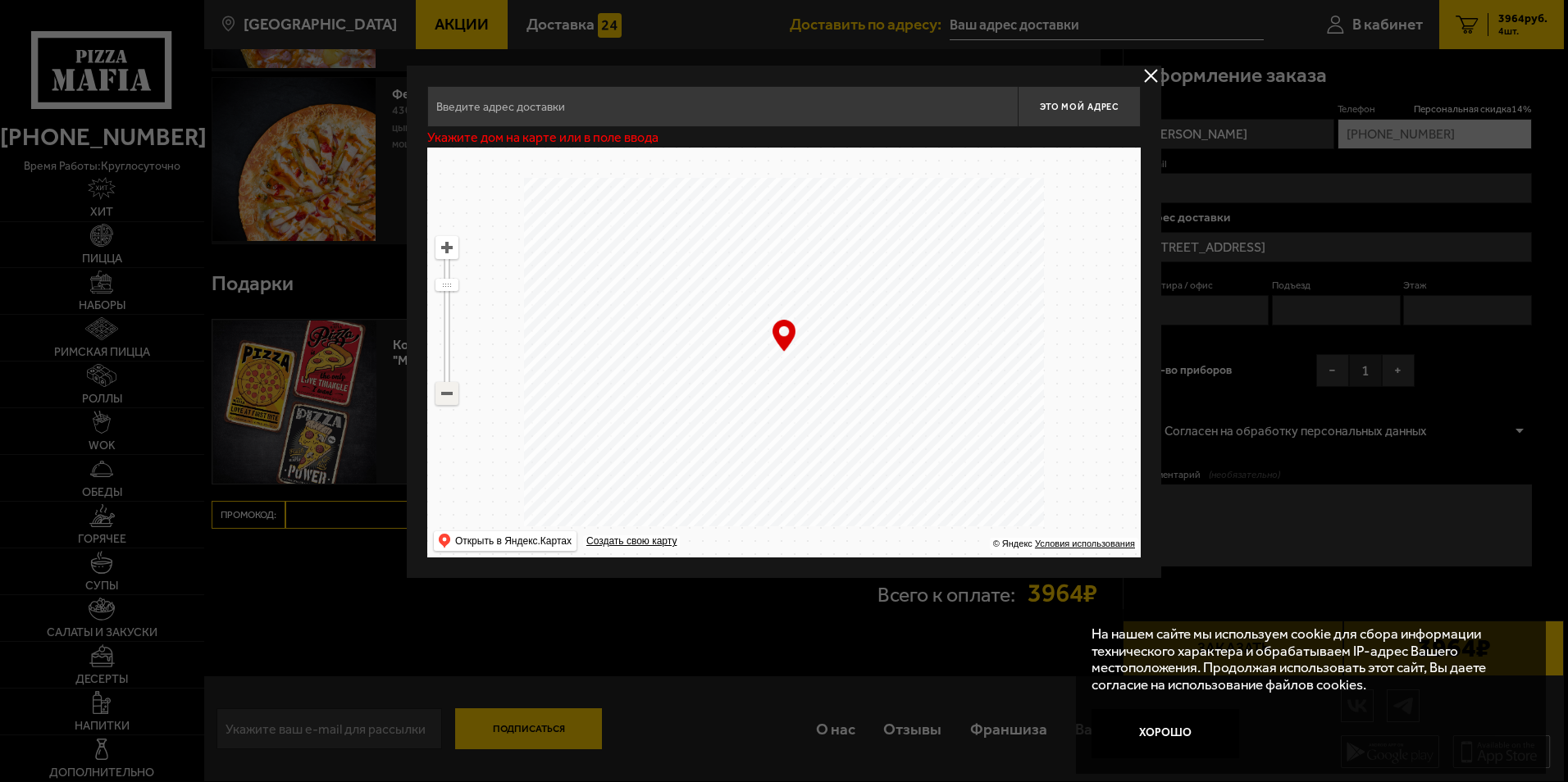
click at [455, 396] on ymaps at bounding box center [446, 393] width 21 height 21
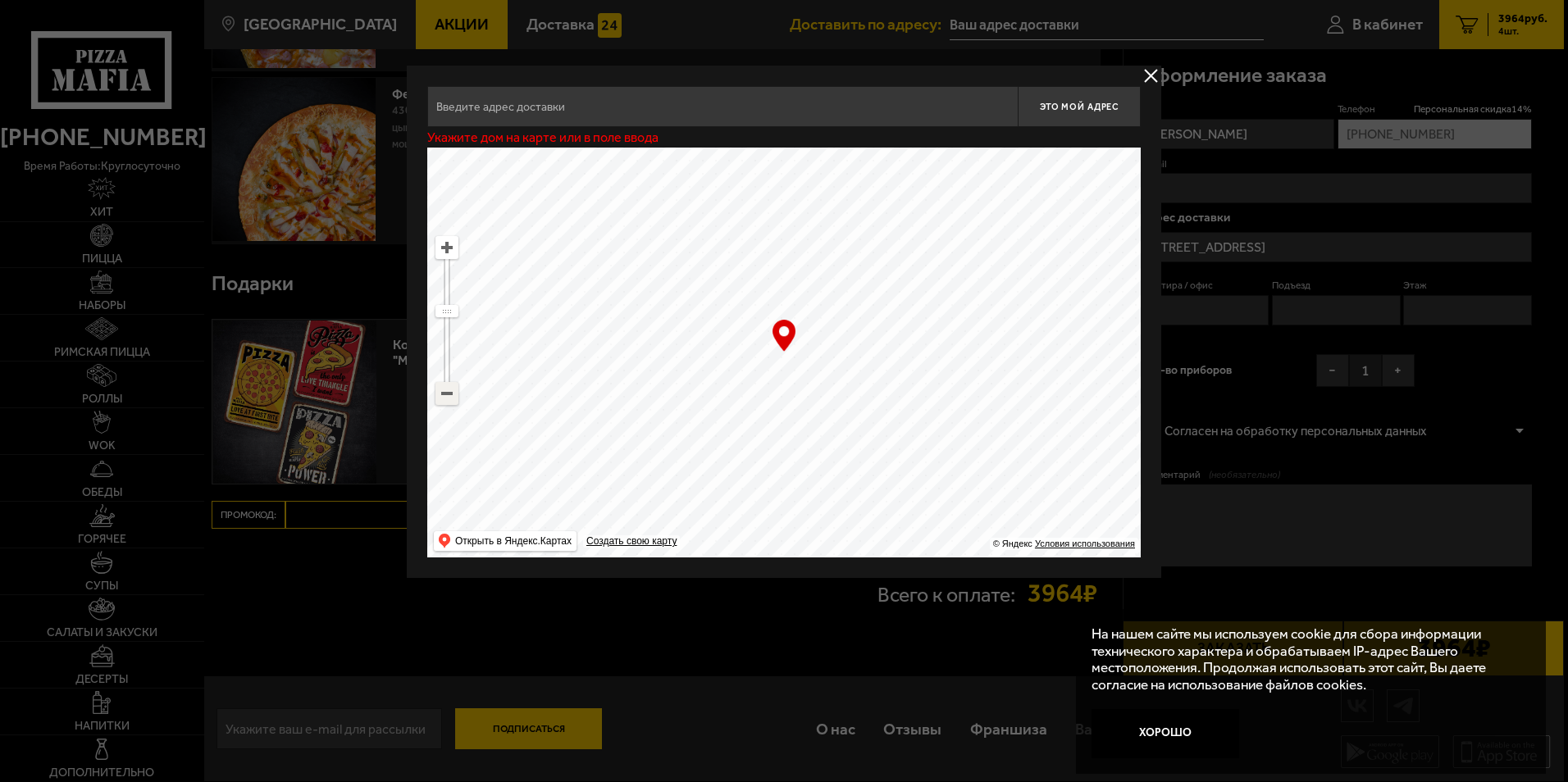
click at [455, 396] on ymaps at bounding box center [446, 393] width 21 height 21
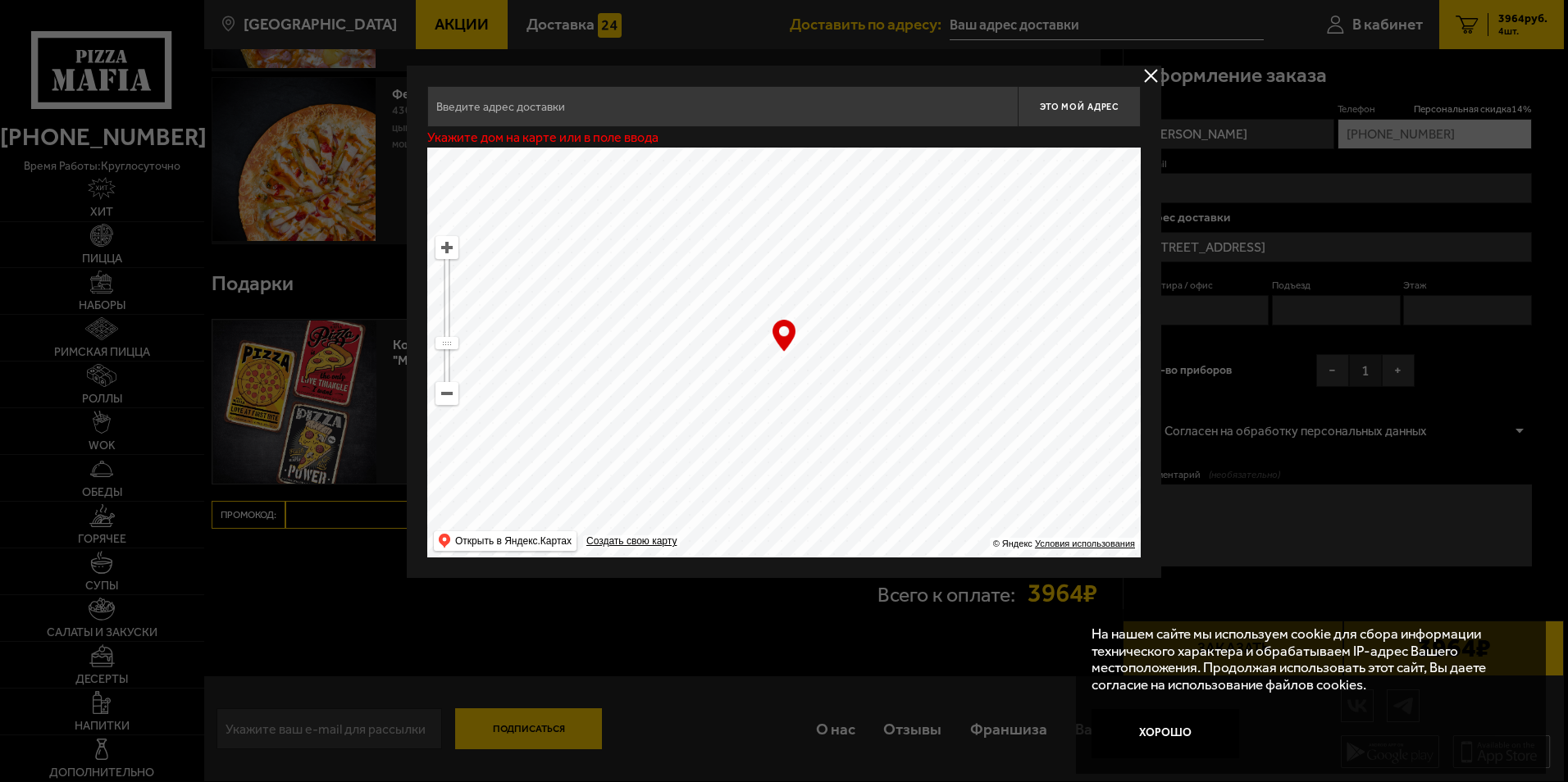
drag, startPoint x: 718, startPoint y: 244, endPoint x: 849, endPoint y: 391, distance: 196.9
click at [849, 391] on ymaps at bounding box center [783, 352] width 713 height 410
click at [441, 250] on ymaps at bounding box center [446, 247] width 21 height 21
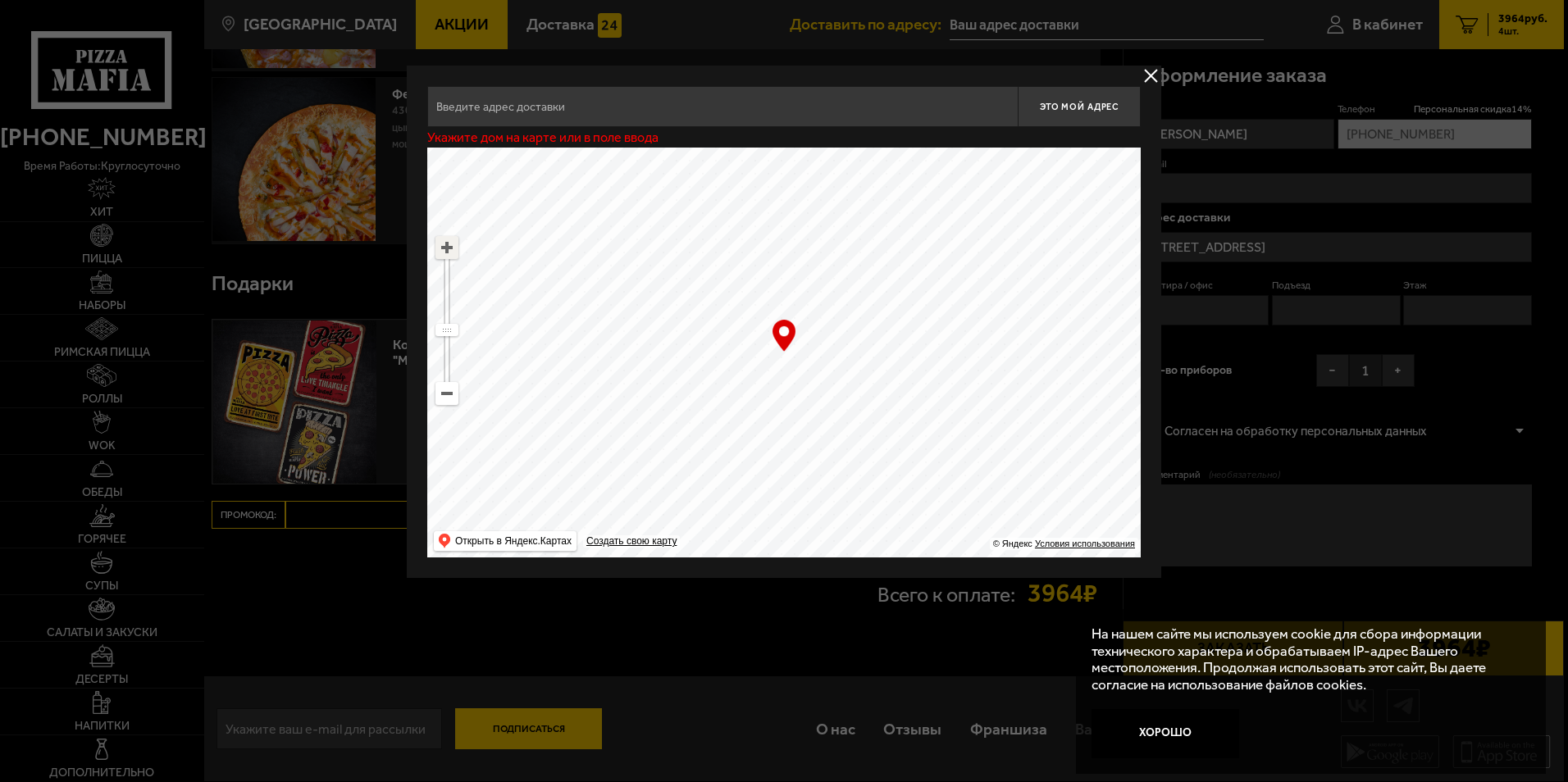
click at [441, 250] on ymaps at bounding box center [446, 247] width 21 height 21
drag, startPoint x: 692, startPoint y: 333, endPoint x: 943, endPoint y: 360, distance: 252.4
click at [943, 360] on ymaps at bounding box center [783, 352] width 713 height 410
drag, startPoint x: 915, startPoint y: 374, endPoint x: 853, endPoint y: 406, distance: 69.8
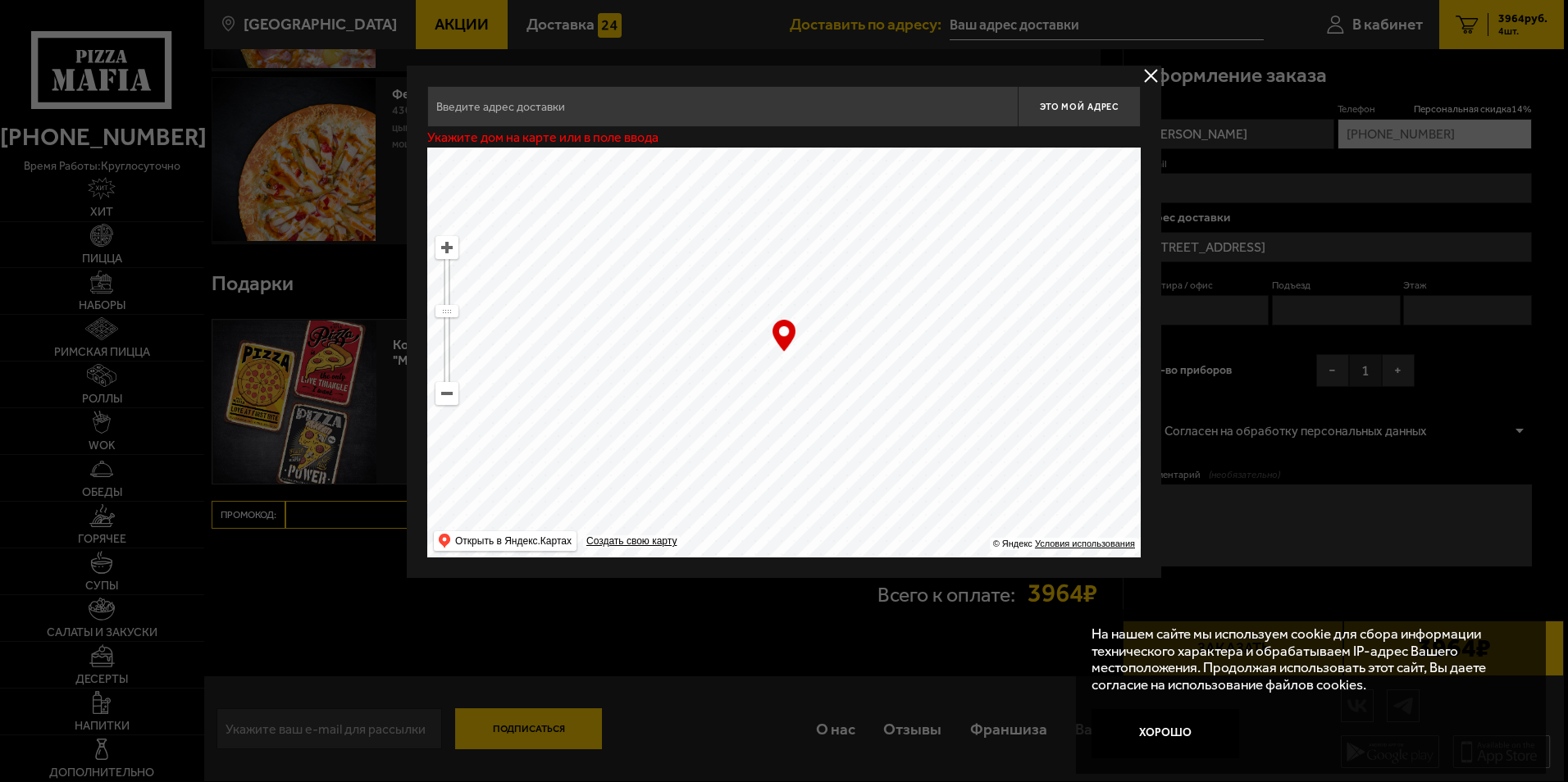
click at [853, 406] on ymaps at bounding box center [783, 352] width 713 height 410
click at [440, 249] on ymaps at bounding box center [446, 247] width 21 height 21
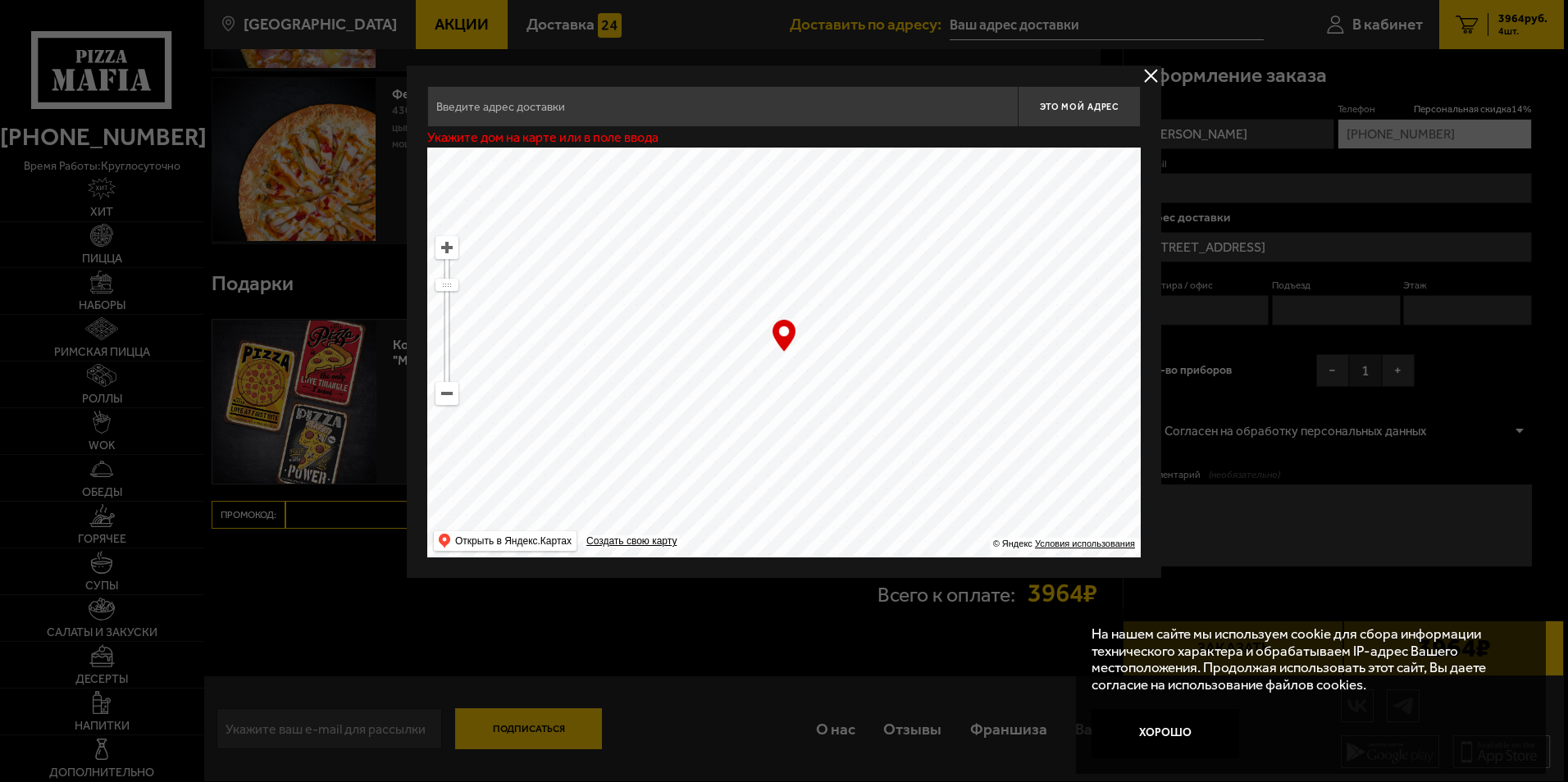
drag, startPoint x: 940, startPoint y: 427, endPoint x: 768, endPoint y: 194, distance: 289.6
click at [769, 195] on ymaps at bounding box center [783, 352] width 713 height 410
drag, startPoint x: 825, startPoint y: 383, endPoint x: 858, endPoint y: 321, distance: 70.2
click at [858, 321] on ymaps at bounding box center [783, 352] width 713 height 410
click at [454, 247] on ymaps at bounding box center [446, 247] width 21 height 21
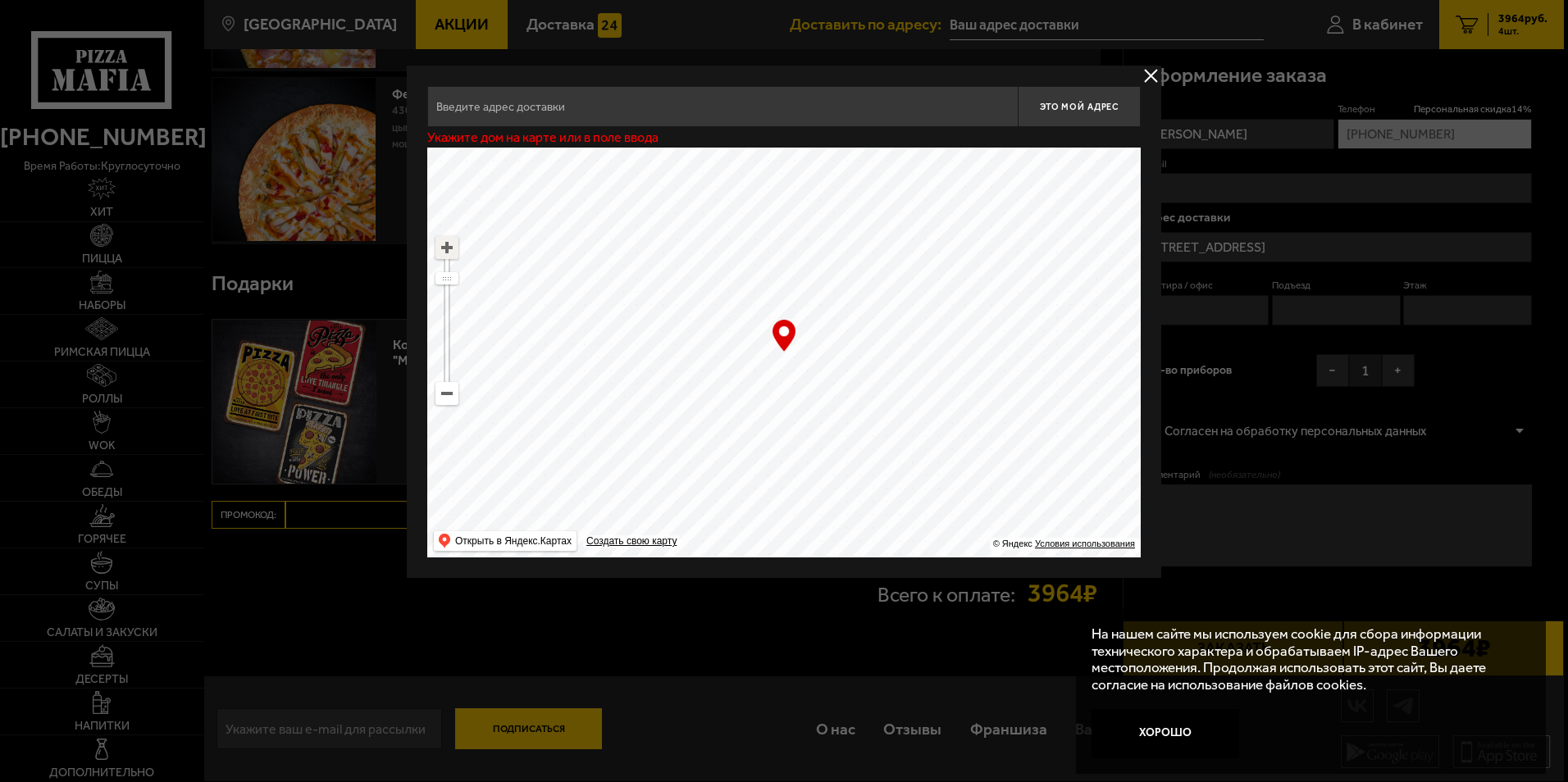
click at [454, 248] on ymaps at bounding box center [446, 247] width 21 height 21
drag, startPoint x: 872, startPoint y: 403, endPoint x: 872, endPoint y: 291, distance: 112.0
click at [872, 291] on ymaps at bounding box center [783, 352] width 713 height 410
type input "[GEOGRAPHIC_DATA][STREET_ADDRESS]"
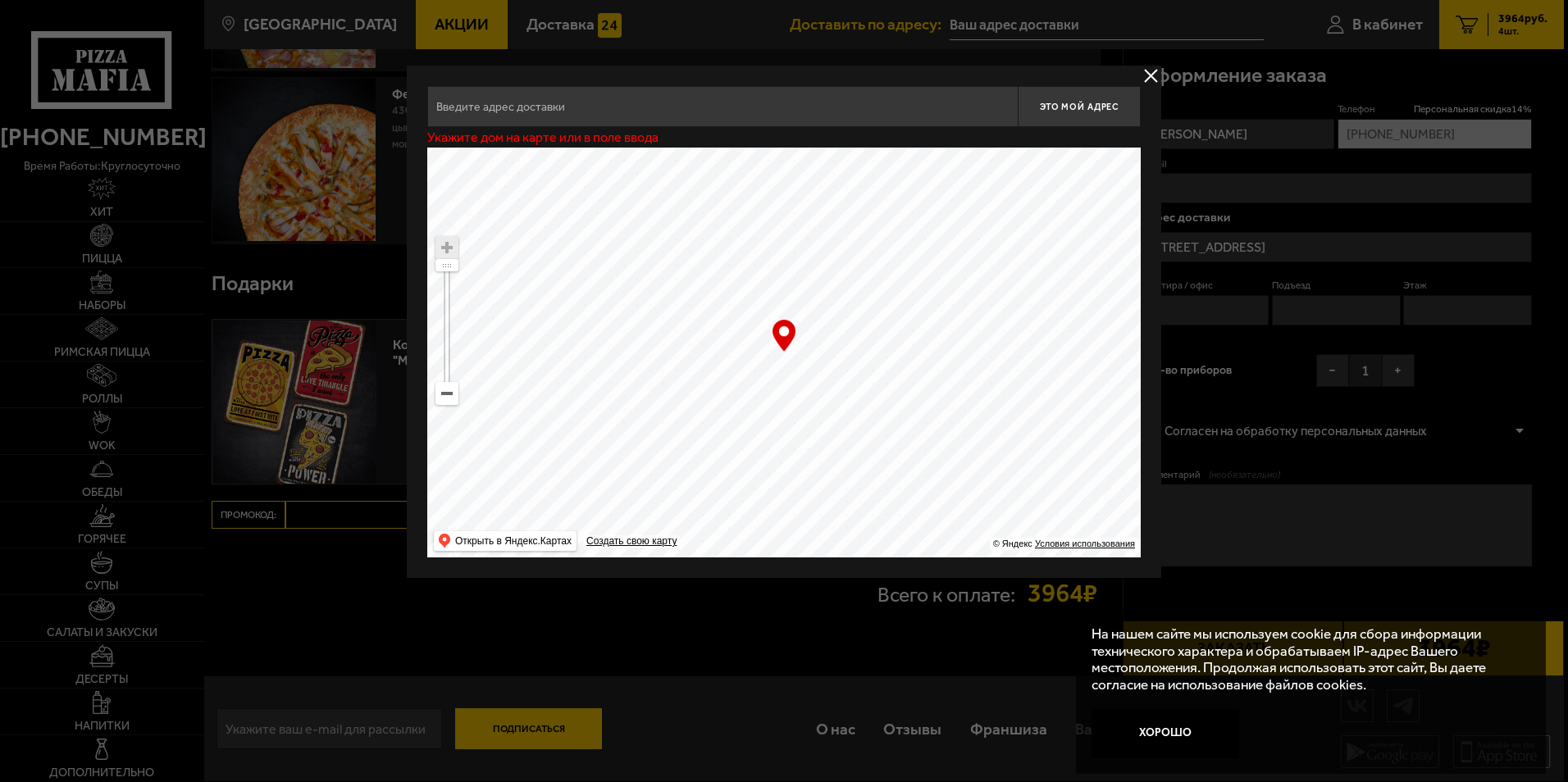
type input "[GEOGRAPHIC_DATA][STREET_ADDRESS]"
drag, startPoint x: 731, startPoint y: 360, endPoint x: 788, endPoint y: 426, distance: 87.2
click at [788, 426] on ymaps at bounding box center [783, 352] width 713 height 410
type input "[GEOGRAPHIC_DATA][STREET_ADDRESS]"
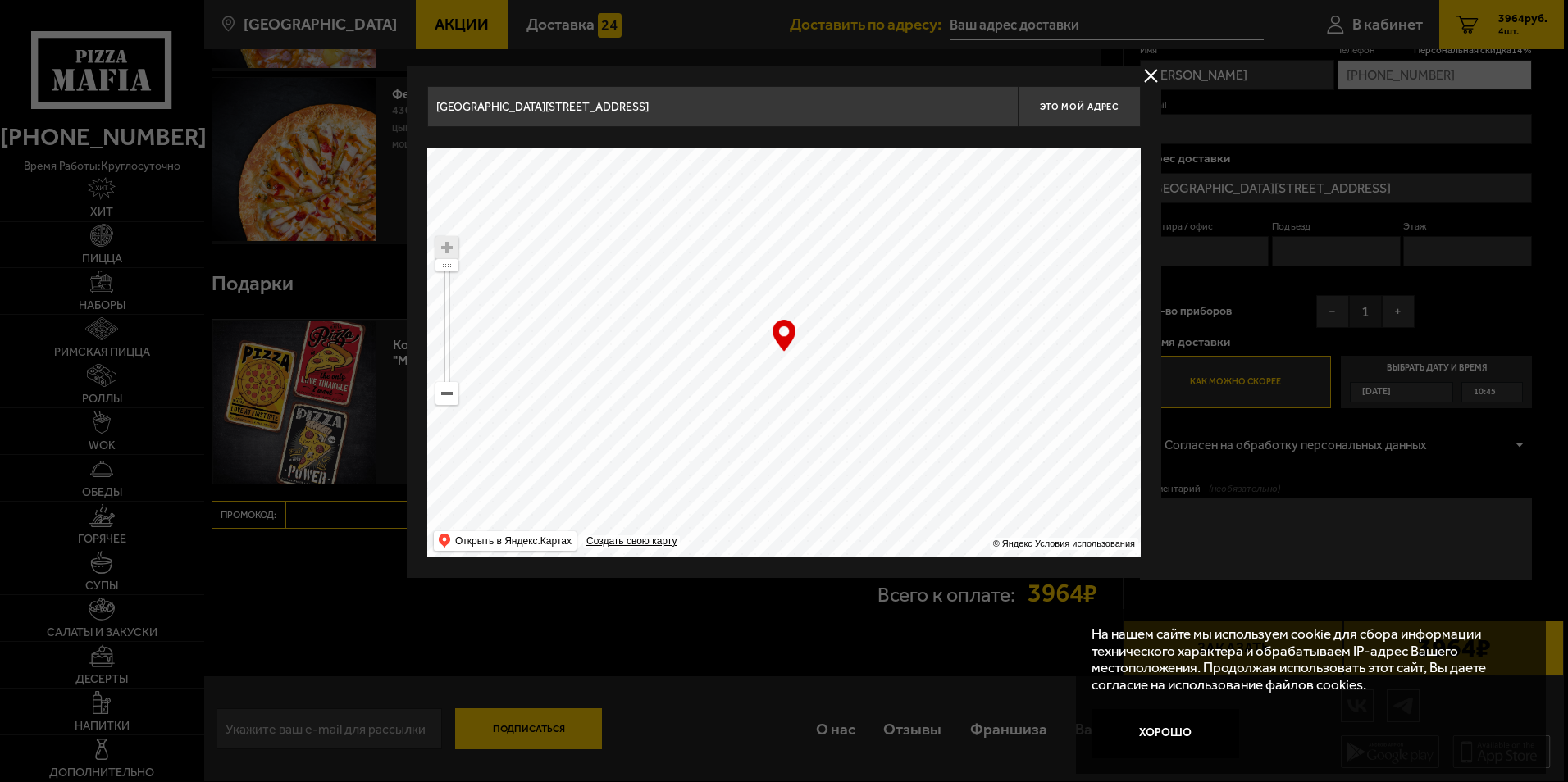
drag, startPoint x: 692, startPoint y: 317, endPoint x: 700, endPoint y: 354, distance: 37.9
click at [700, 354] on ymaps at bounding box center [783, 352] width 713 height 410
type input "[STREET_ADDRESS]"
click at [744, 443] on ymaps at bounding box center [783, 352] width 713 height 410
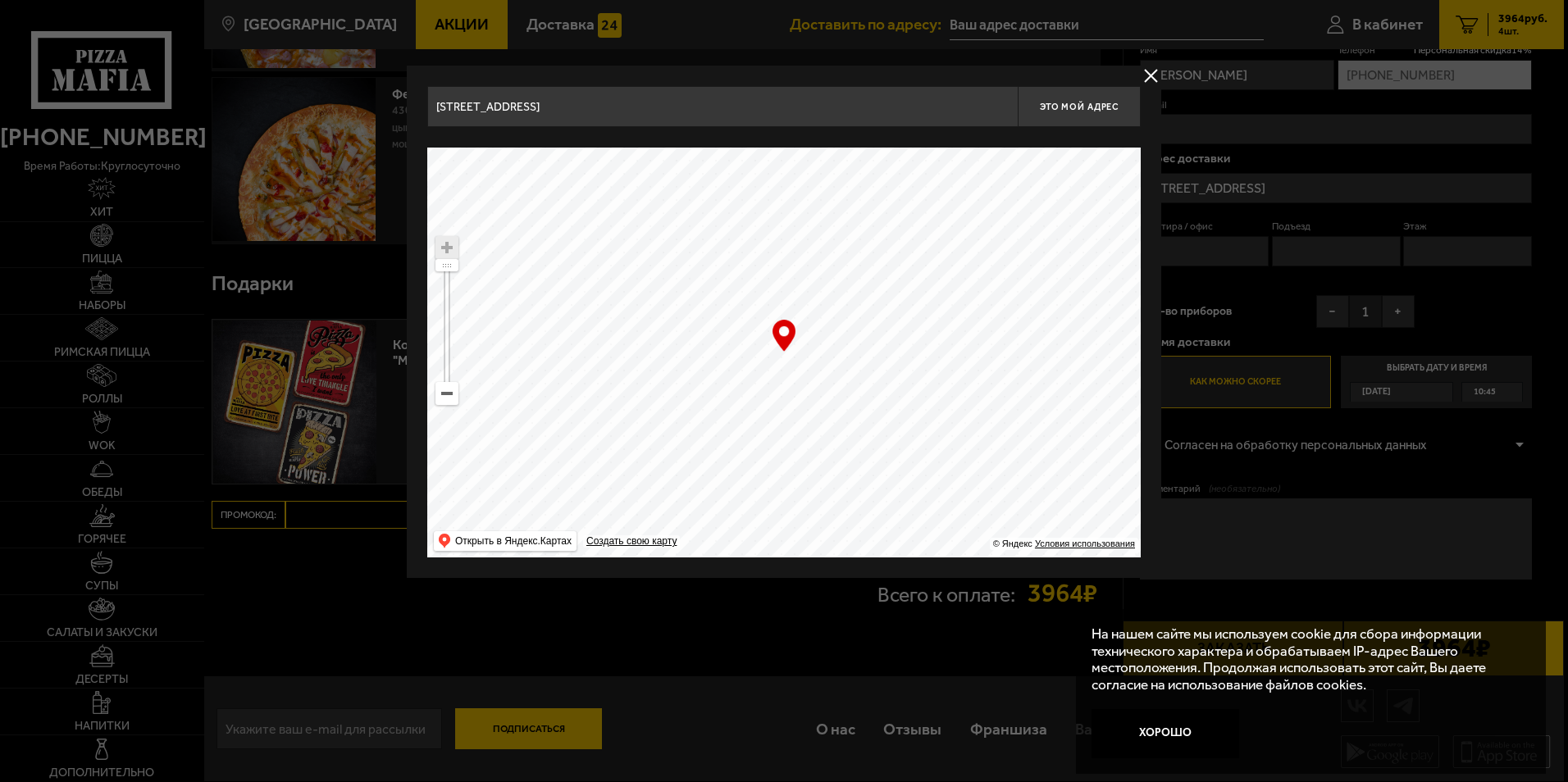
click at [736, 417] on ymaps at bounding box center [783, 352] width 713 height 410
drag, startPoint x: 793, startPoint y: 333, endPoint x: 747, endPoint y: 365, distance: 56.0
click at [747, 365] on div "… © Яндекс Условия использования Открыть в Яндекс.Картах Создать свою карту" at bounding box center [783, 352] width 713 height 410
drag, startPoint x: 842, startPoint y: 375, endPoint x: 892, endPoint y: 345, distance: 58.3
click at [892, 345] on ymaps at bounding box center [783, 352] width 713 height 410
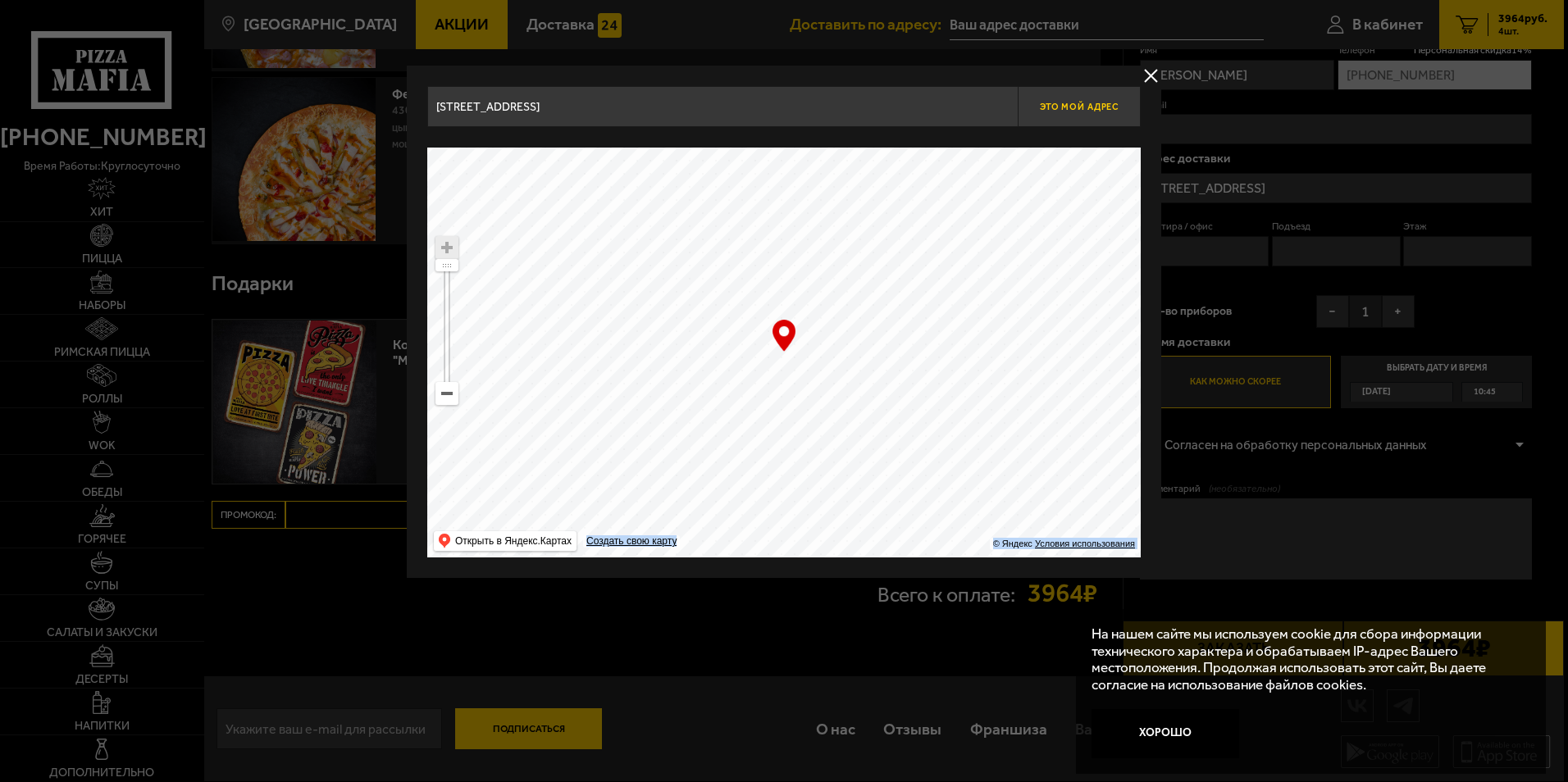
click at [1062, 105] on span "Это мой адрес" at bounding box center [1079, 107] width 79 height 11
type input "[STREET_ADDRESS]"
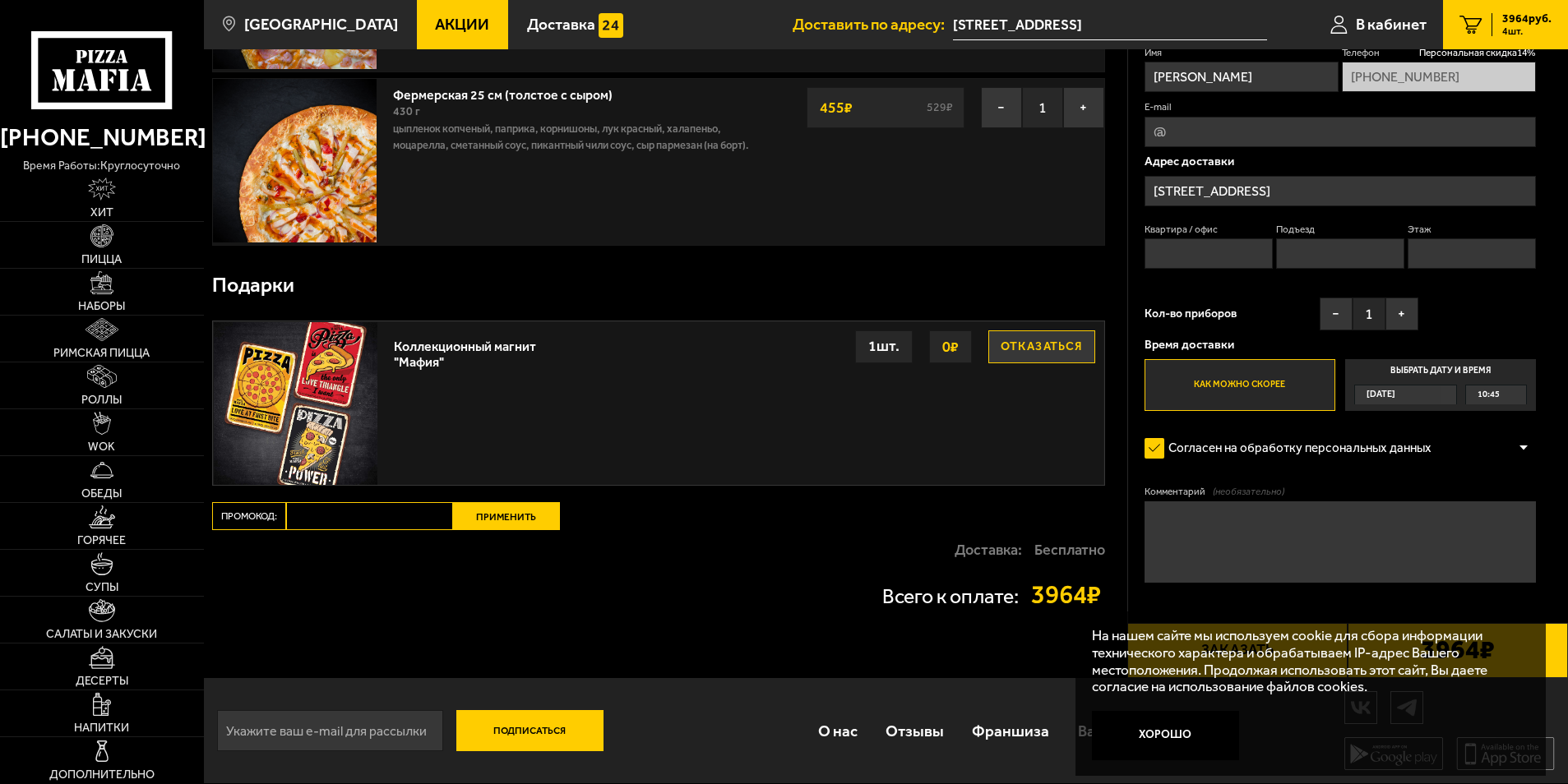
click at [1494, 394] on span "10:45" at bounding box center [1488, 394] width 22 height 19
click at [0, 0] on input "Выбрать дату и время [DATE] 10:45" at bounding box center [0, 0] width 0 height 0
click at [1031, 351] on button "Отказаться" at bounding box center [1041, 346] width 107 height 33
click at [1441, 392] on div "[DATE]" at bounding box center [1397, 394] width 85 height 19
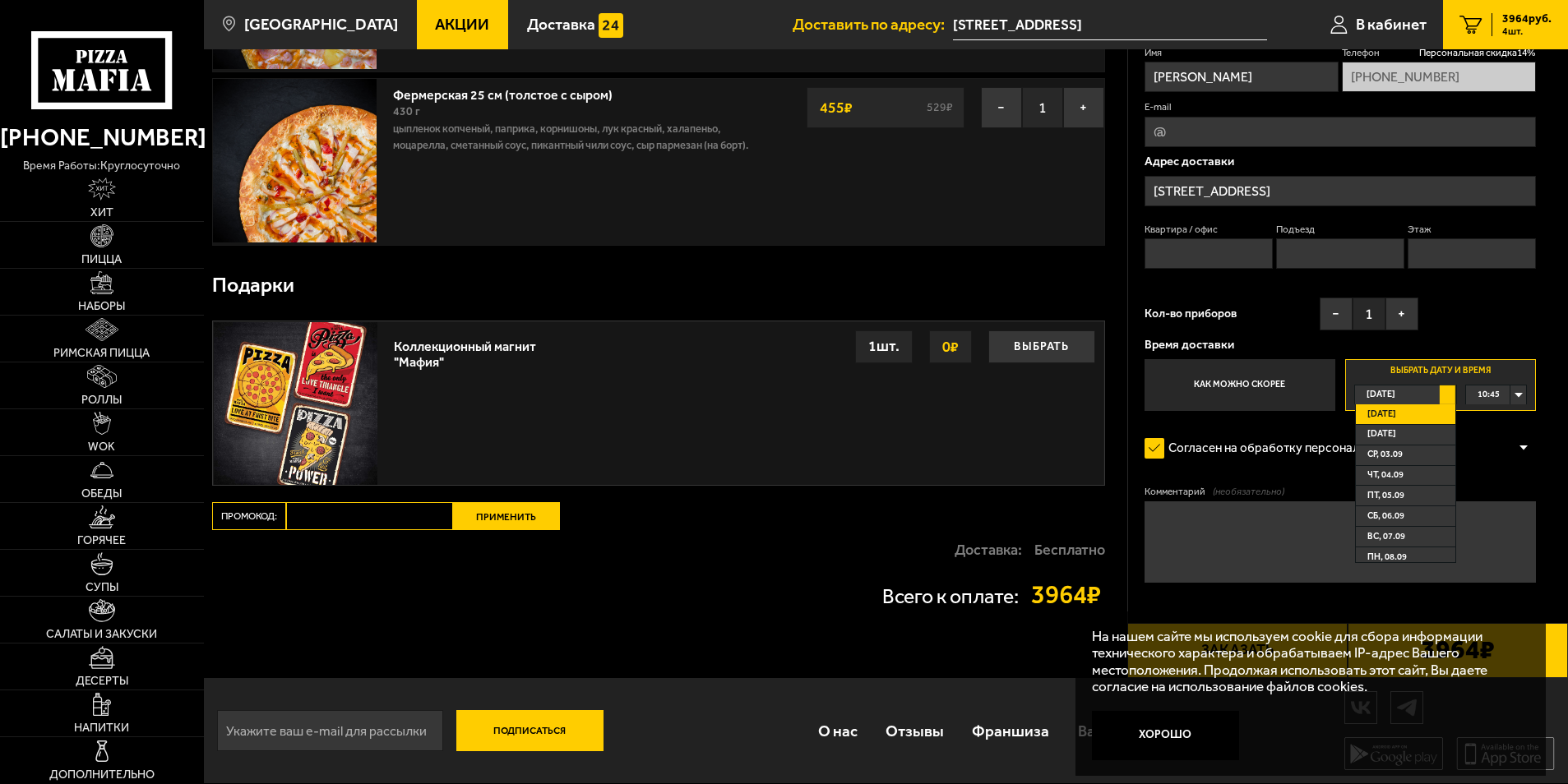
click at [1397, 414] on span "[DATE]" at bounding box center [1381, 414] width 28 height 19
click at [1495, 392] on span "10:45" at bounding box center [1488, 394] width 22 height 19
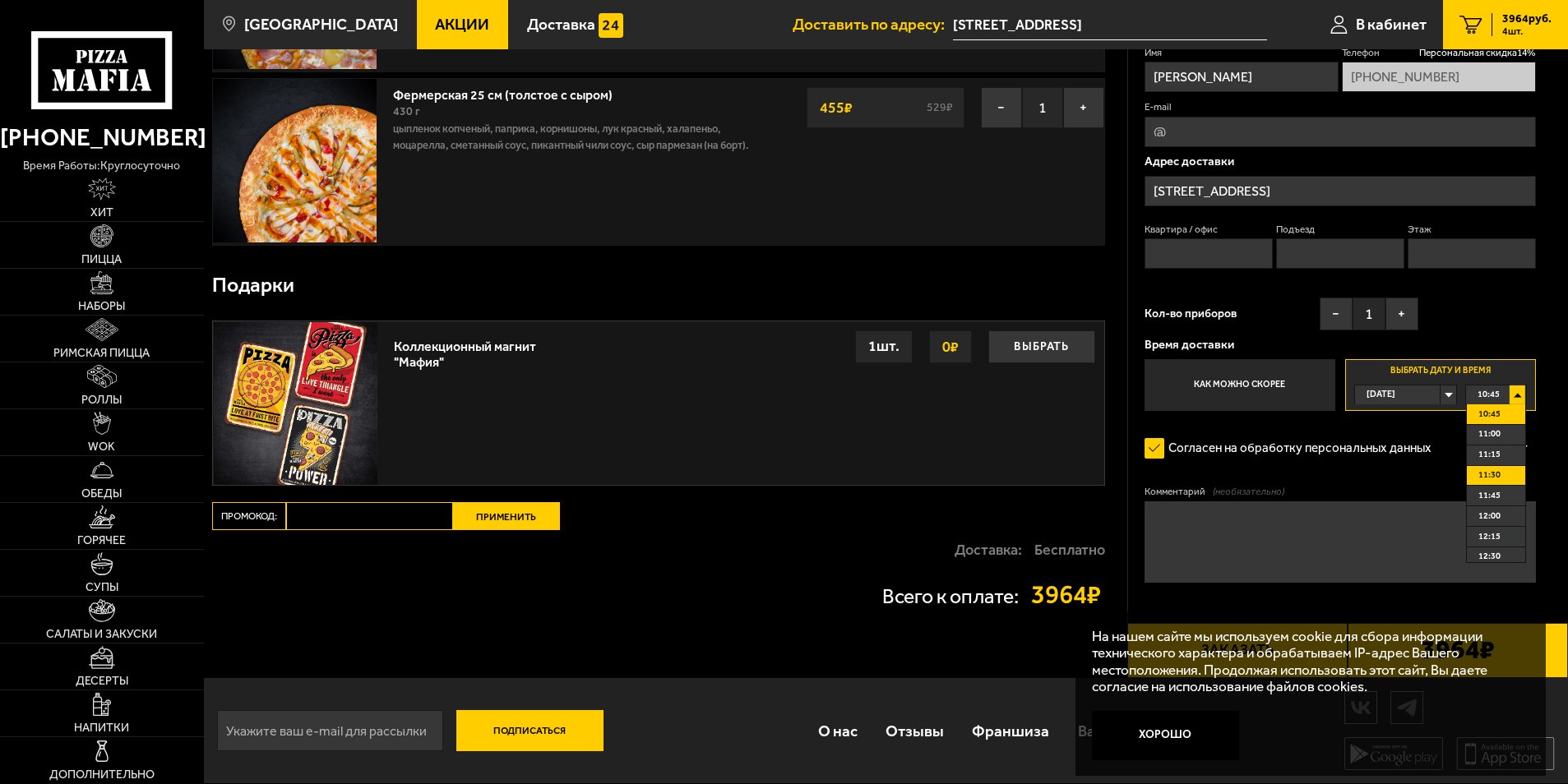
click at [1510, 470] on li "11:30" at bounding box center [1496, 476] width 59 height 20
click at [1230, 155] on p "Адрес доставки" at bounding box center [1340, 162] width 392 height 12
click at [1222, 137] on input "E-mail" at bounding box center [1340, 131] width 392 height 30
type input "[EMAIL_ADDRESS][DOMAIN_NAME]"
click at [1229, 612] on div "На нашем сайте мы используем cookie для сбора информации технического характера…" at bounding box center [1310, 694] width 470 height 165
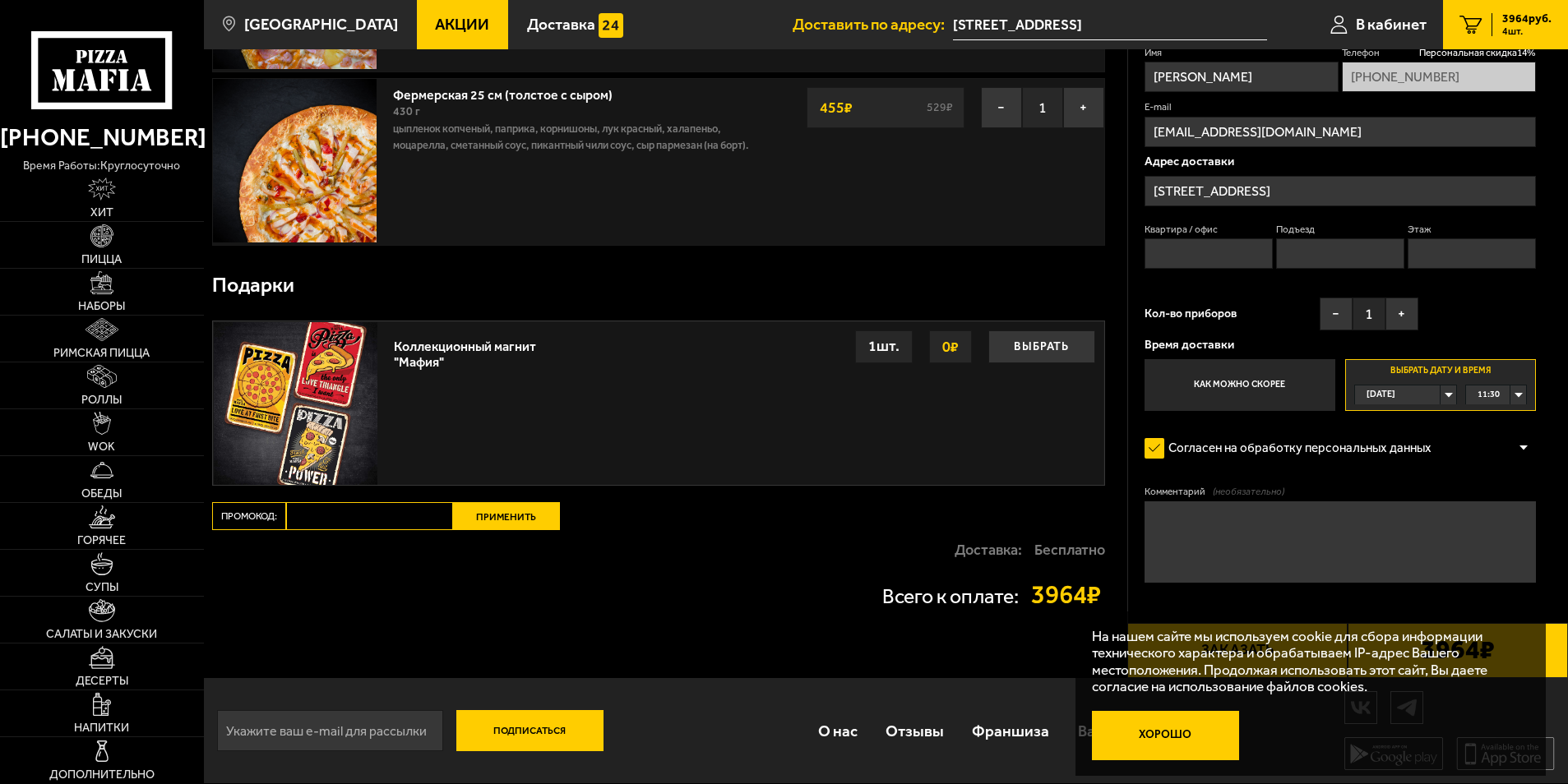
click at [1169, 720] on button "Хорошо" at bounding box center [1166, 736] width 147 height 50
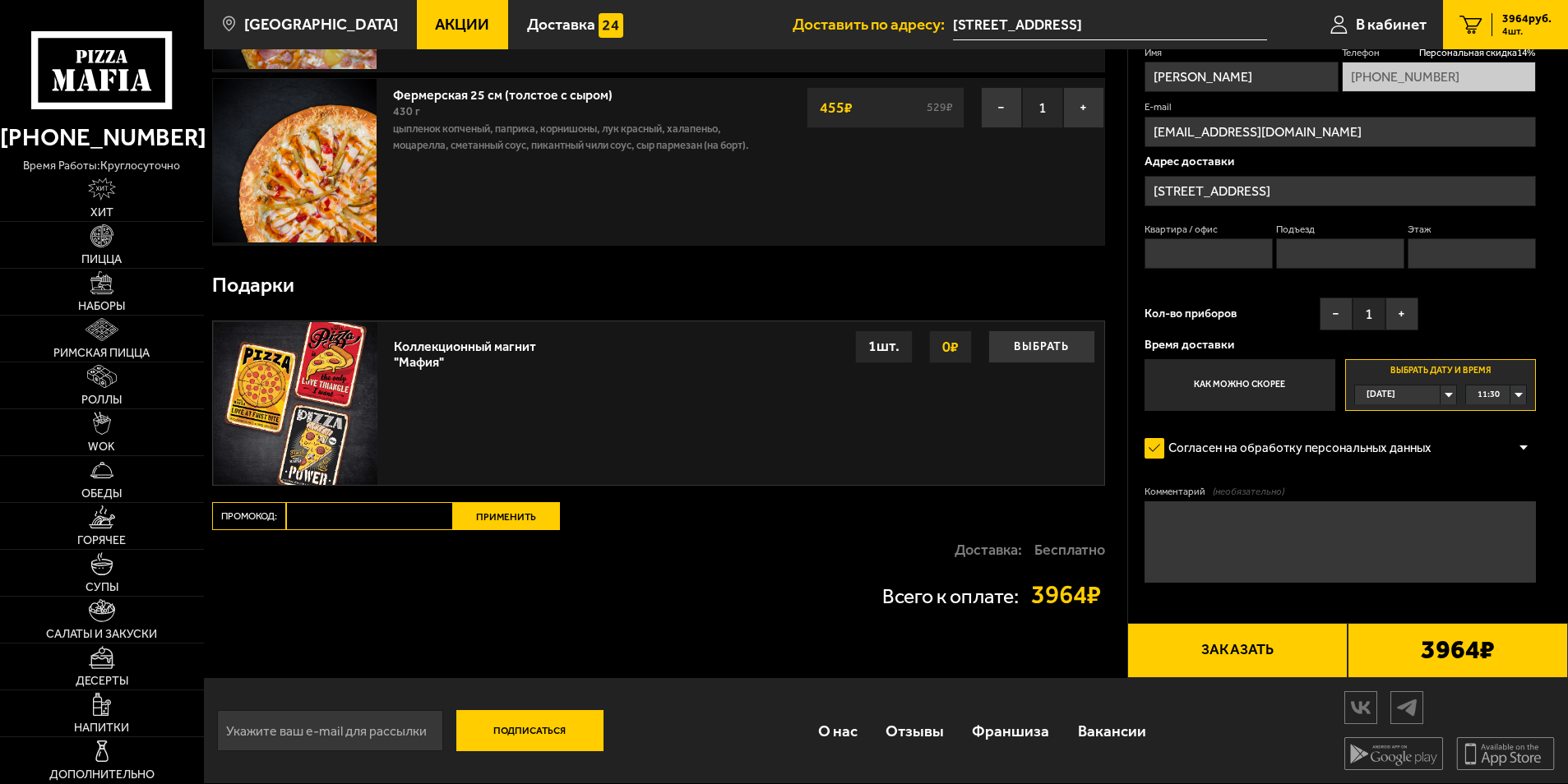
click at [1493, 592] on form "Имя [PERSON_NAME] скидка 14 % [PHONE_NUMBER] E-mail [EMAIL_ADDRESS][DOMAIN_NAME…" at bounding box center [1340, 362] width 392 height 633
click at [774, 605] on div "Всего к оплате: 3964 ₽" at bounding box center [658, 595] width 893 height 27
click at [371, 734] on input "email" at bounding box center [330, 731] width 227 height 41
type input "[EMAIL_ADDRESS][DOMAIN_NAME]"
click at [508, 724] on button "Подписаться" at bounding box center [530, 731] width 147 height 41
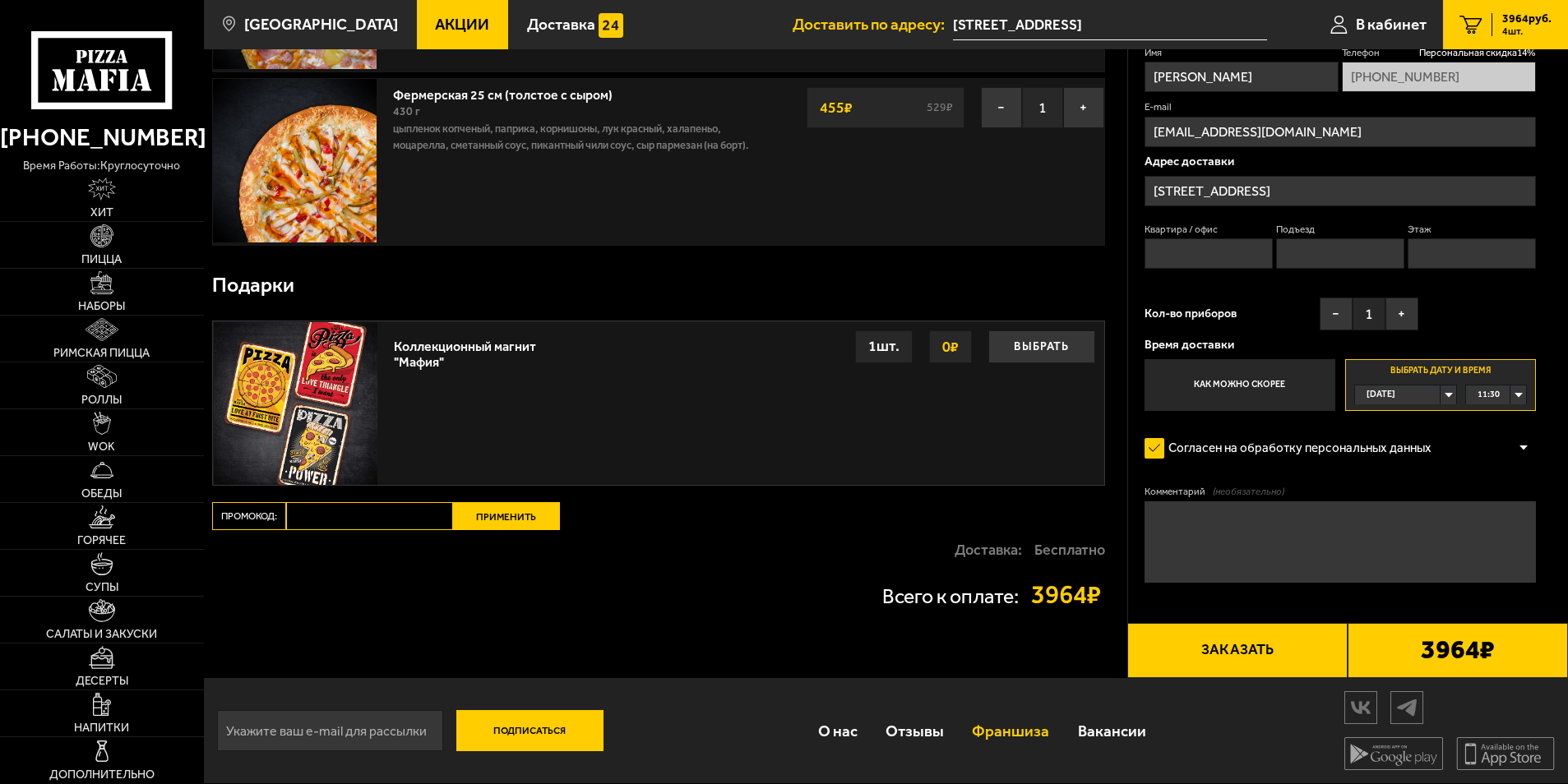
type input "[STREET_ADDRESS]"
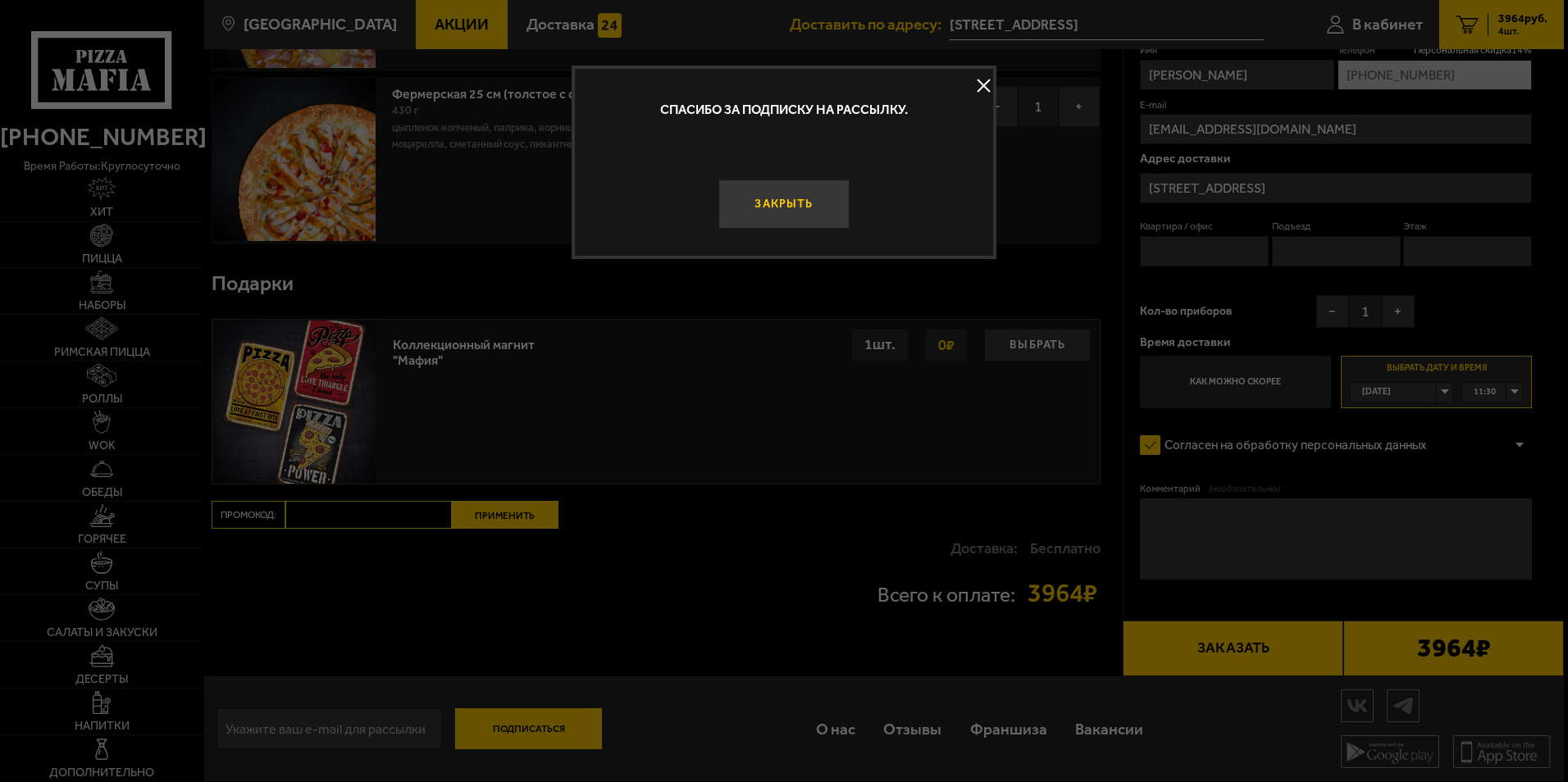
click at [758, 207] on button "Закрыть" at bounding box center [783, 205] width 130 height 50
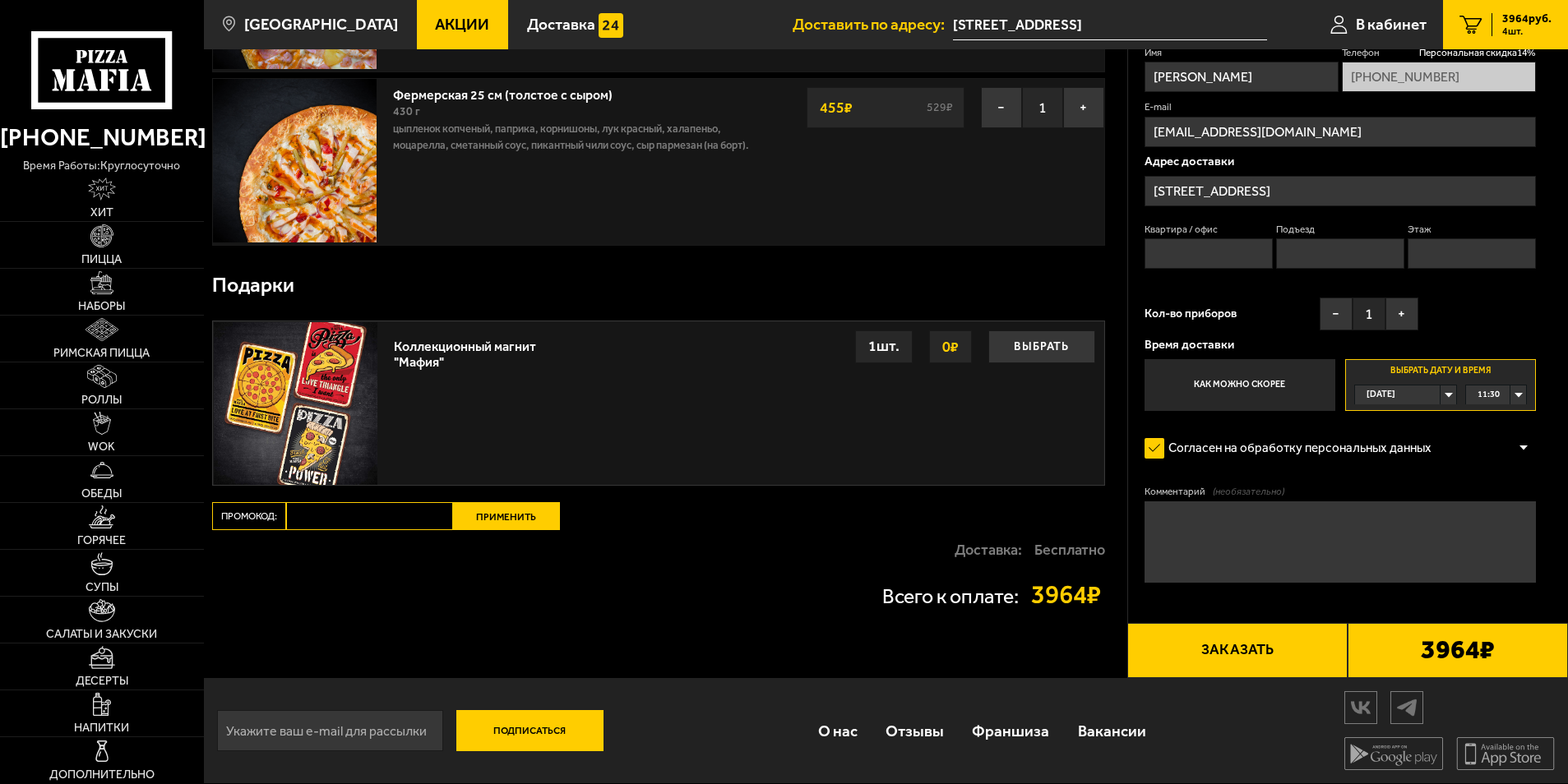
click at [1267, 645] on button "Заказать" at bounding box center [1238, 651] width 220 height 56
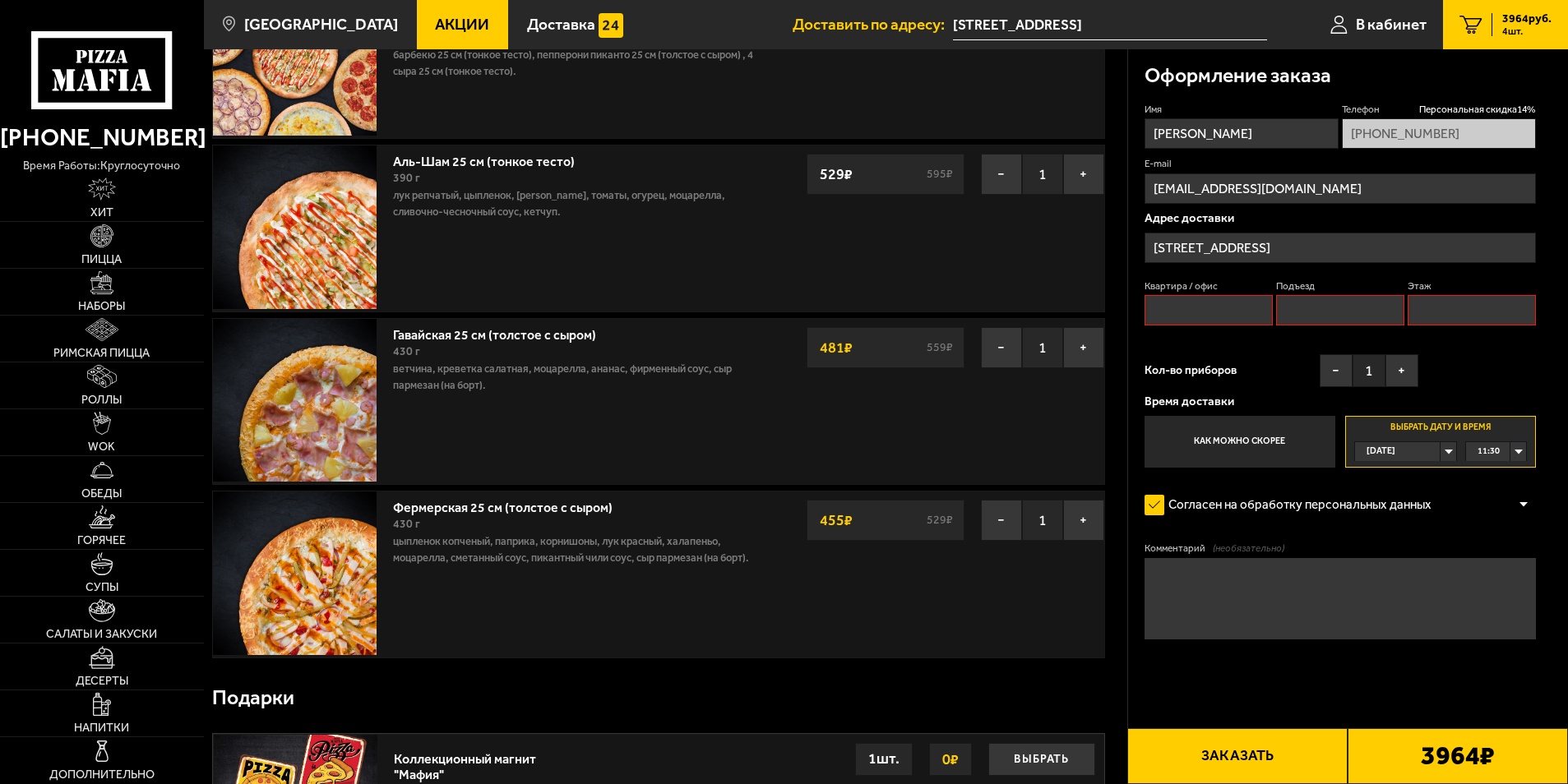
scroll to position [139, 0]
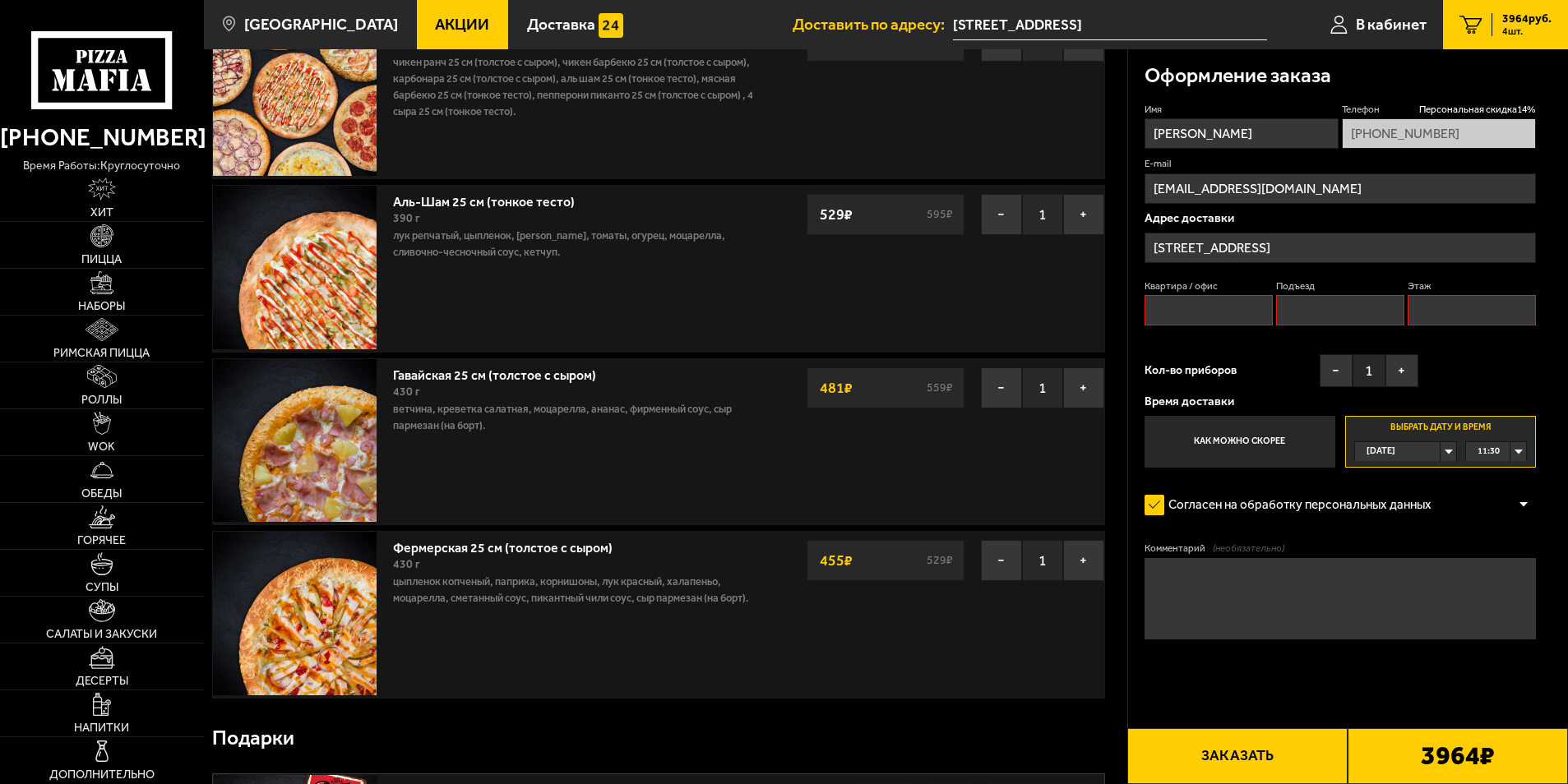
click at [1246, 306] on input "Квартира / офис" at bounding box center [1208, 310] width 129 height 30
drag, startPoint x: 1417, startPoint y: 257, endPoint x: 1214, endPoint y: 252, distance: 203.1
click at [1214, 252] on input "[STREET_ADDRESS]" at bounding box center [1340, 248] width 392 height 30
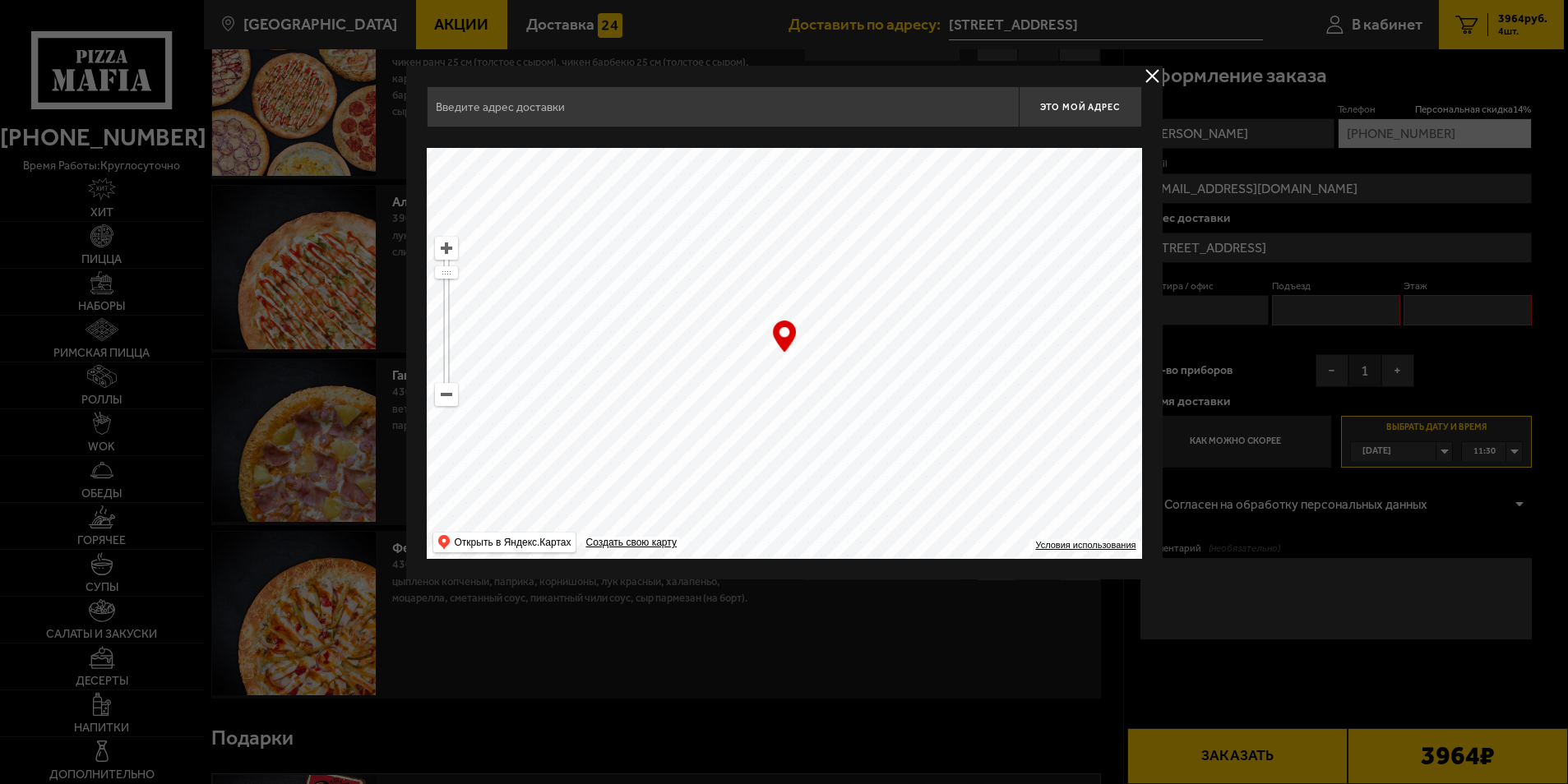
type input "[STREET_ADDRESS]"
click at [1092, 108] on span "Это мой адрес" at bounding box center [1082, 107] width 79 height 11
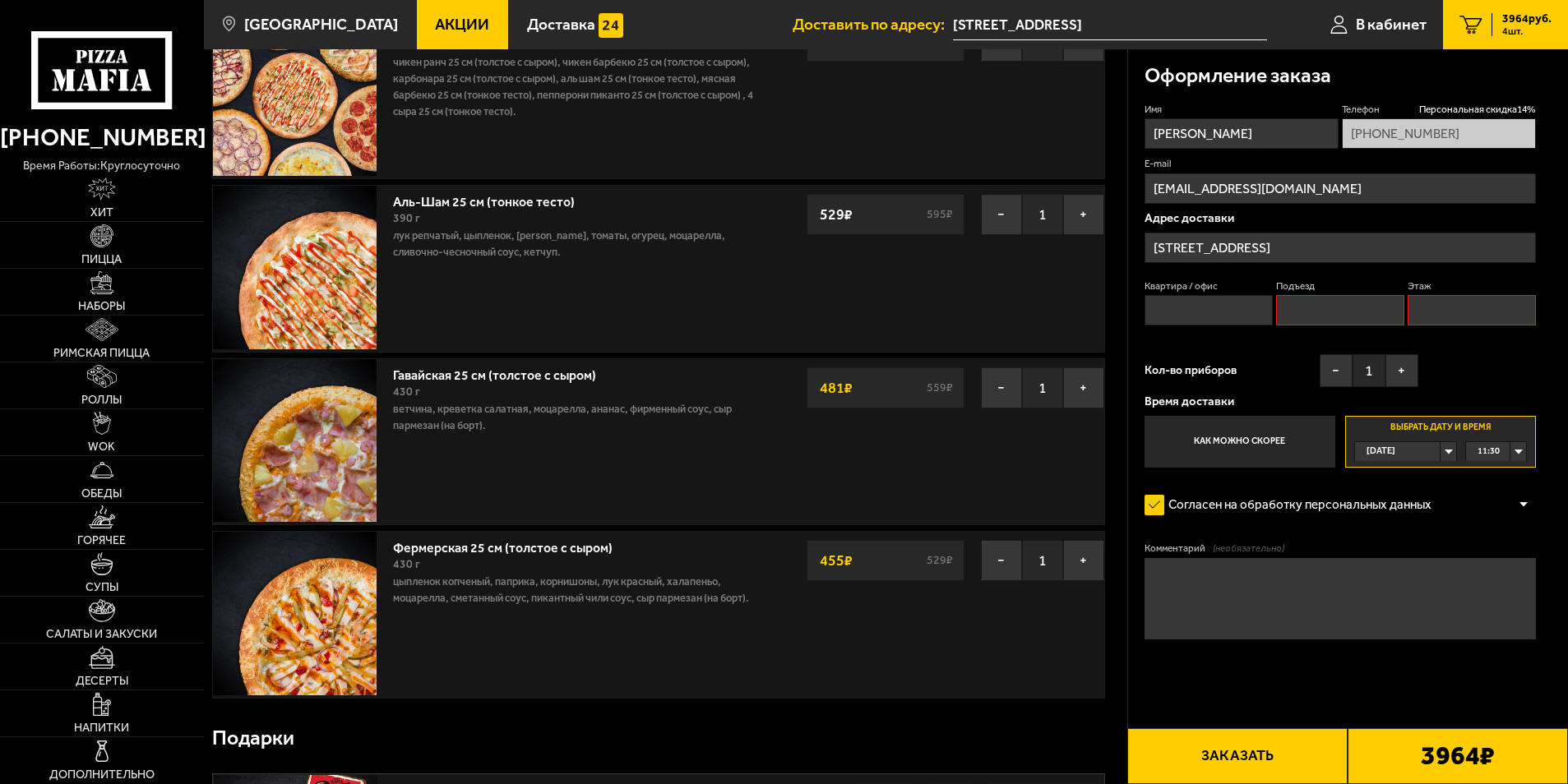
click at [1381, 245] on input "[STREET_ADDRESS]" at bounding box center [1340, 248] width 392 height 30
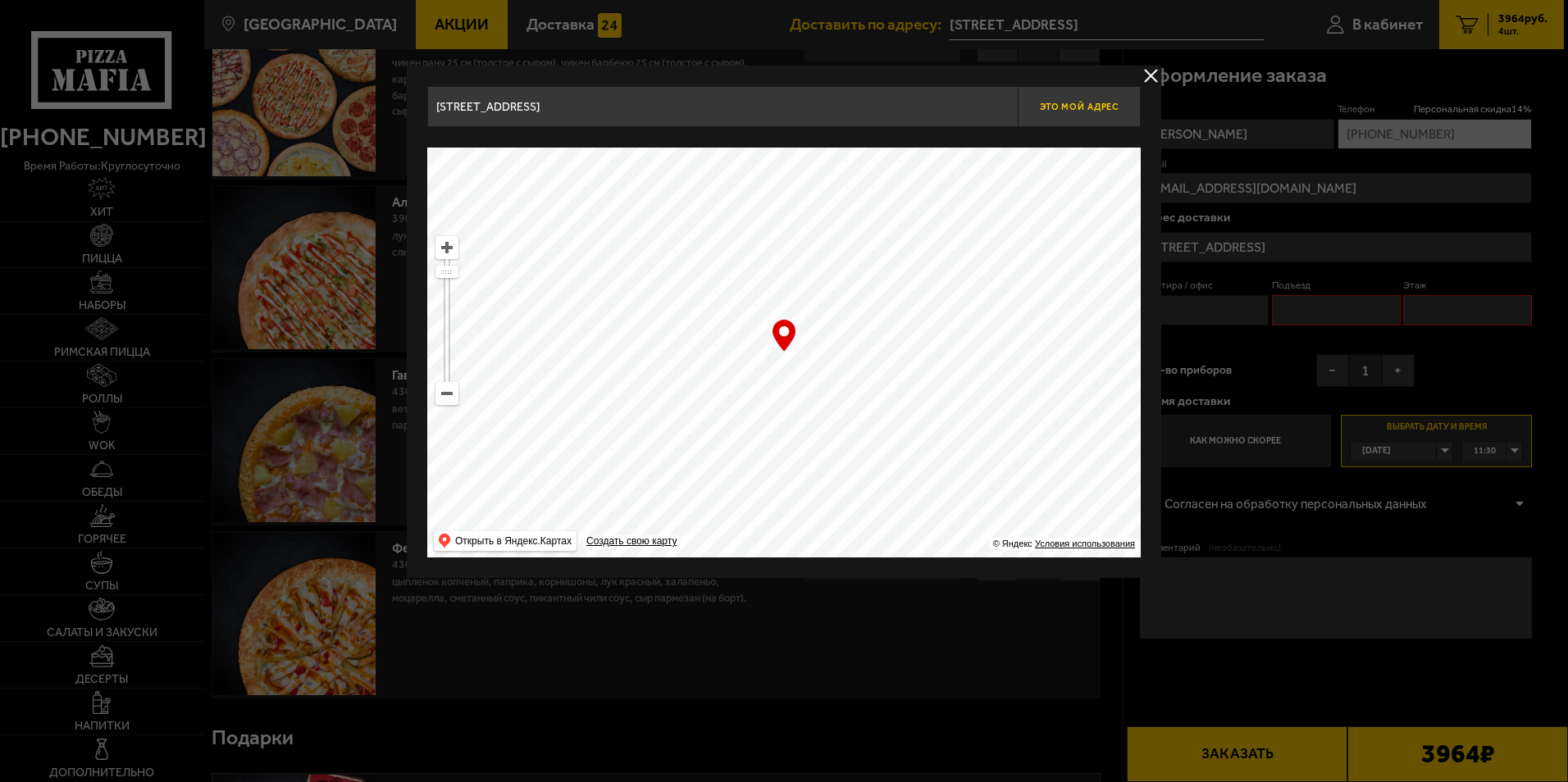
click at [1091, 105] on span "Это мой адрес" at bounding box center [1079, 107] width 79 height 11
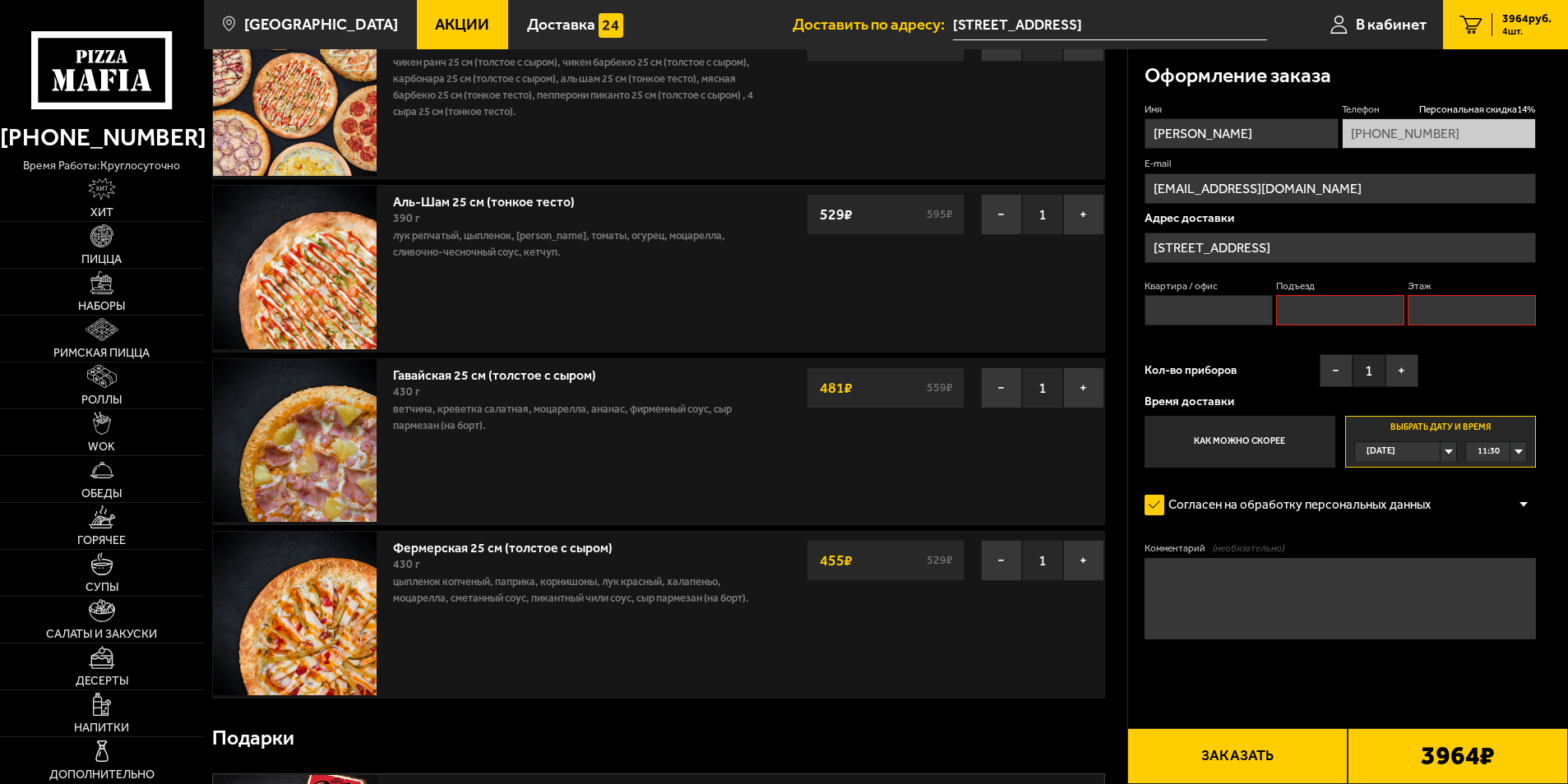
click at [1275, 348] on div "Имя [PERSON_NAME] скидка 14 % [PHONE_NUMBER] E-mail [EMAIL_ADDRESS][DOMAIN_NAME…" at bounding box center [1340, 286] width 392 height 366
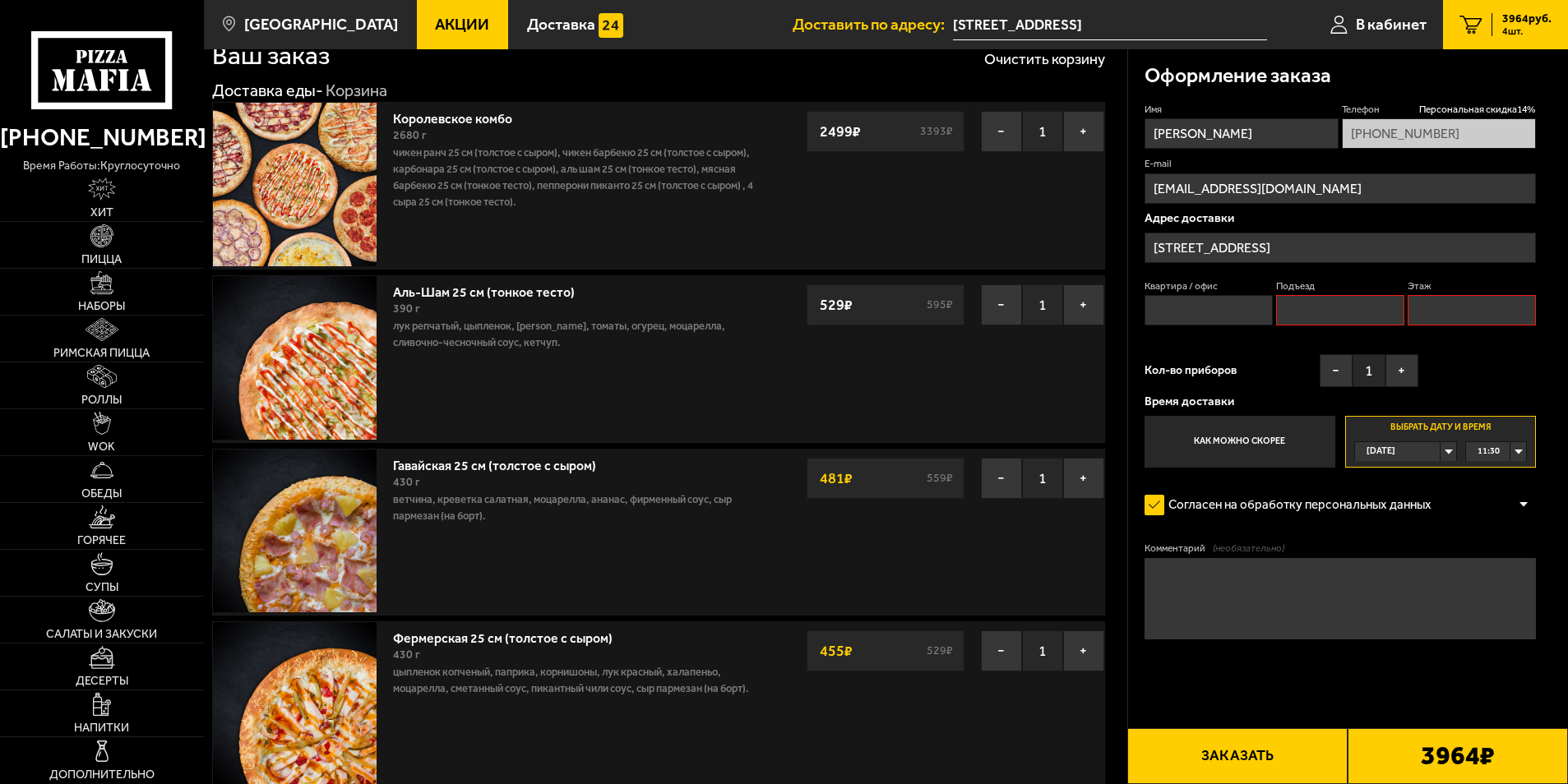
scroll to position [0, 0]
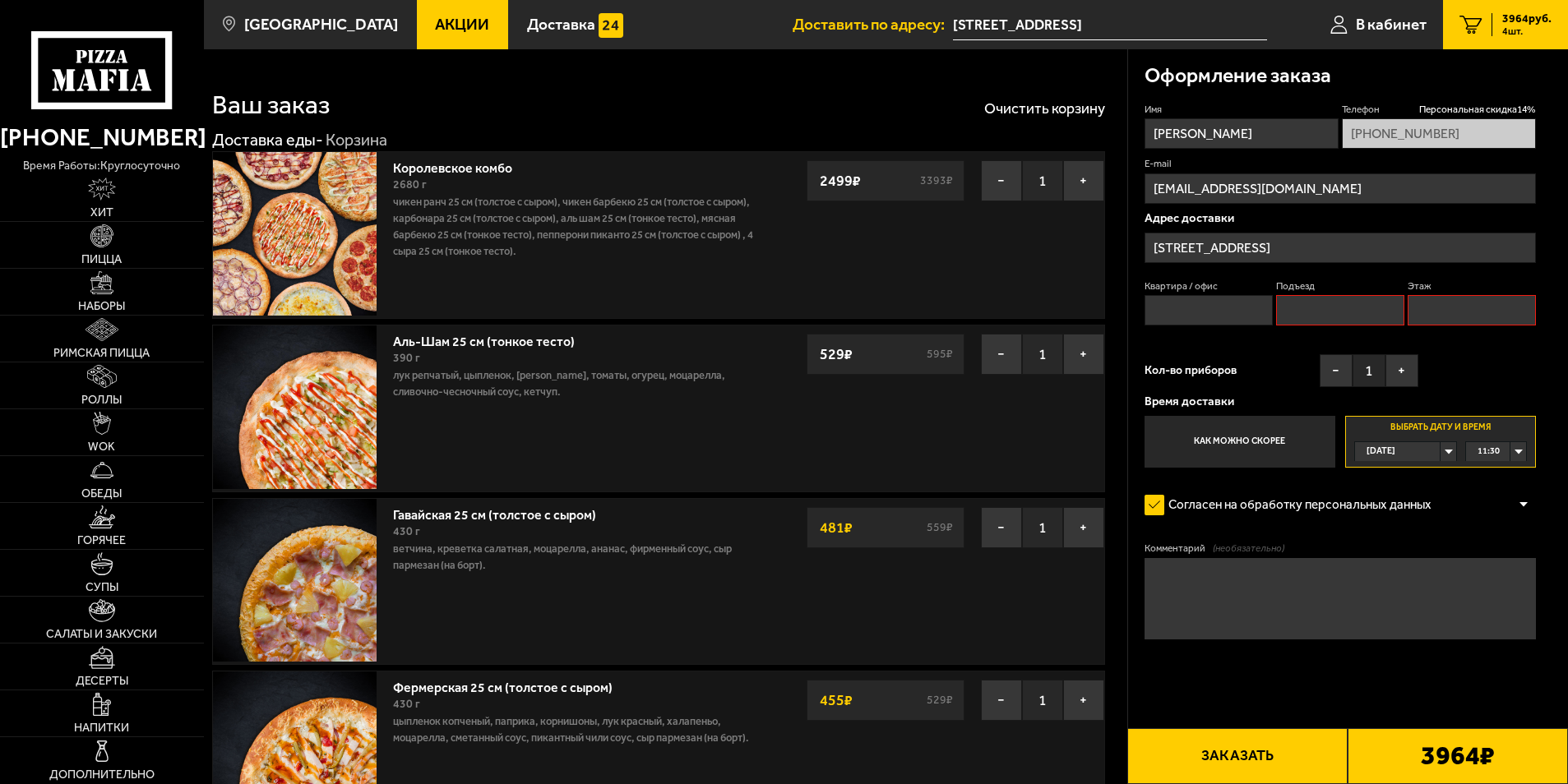
click at [1239, 256] on input "[STREET_ADDRESS]" at bounding box center [1340, 248] width 392 height 30
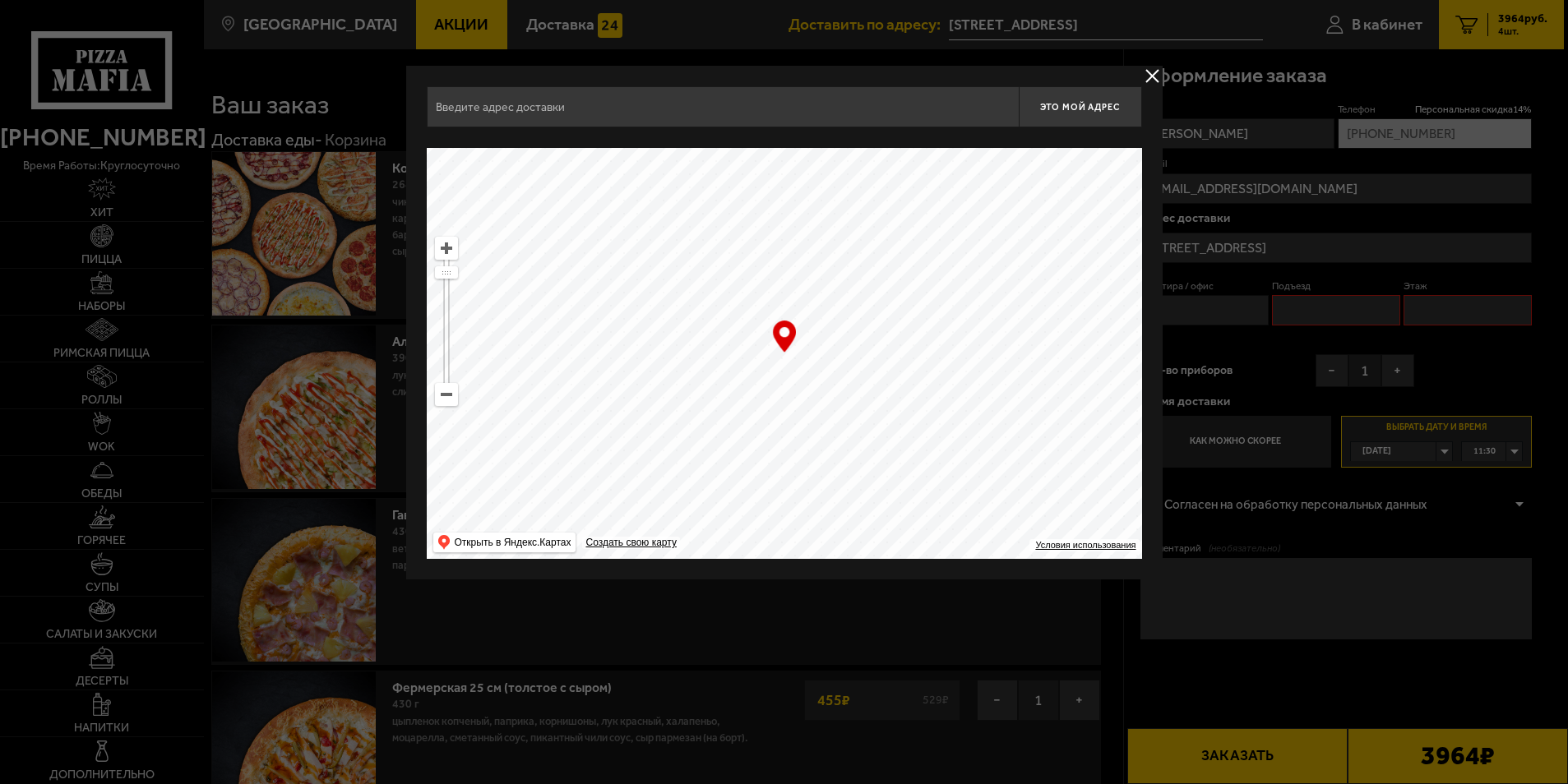
type input "[STREET_ADDRESS]"
click at [1060, 110] on span "Это мой адрес" at bounding box center [1082, 107] width 79 height 11
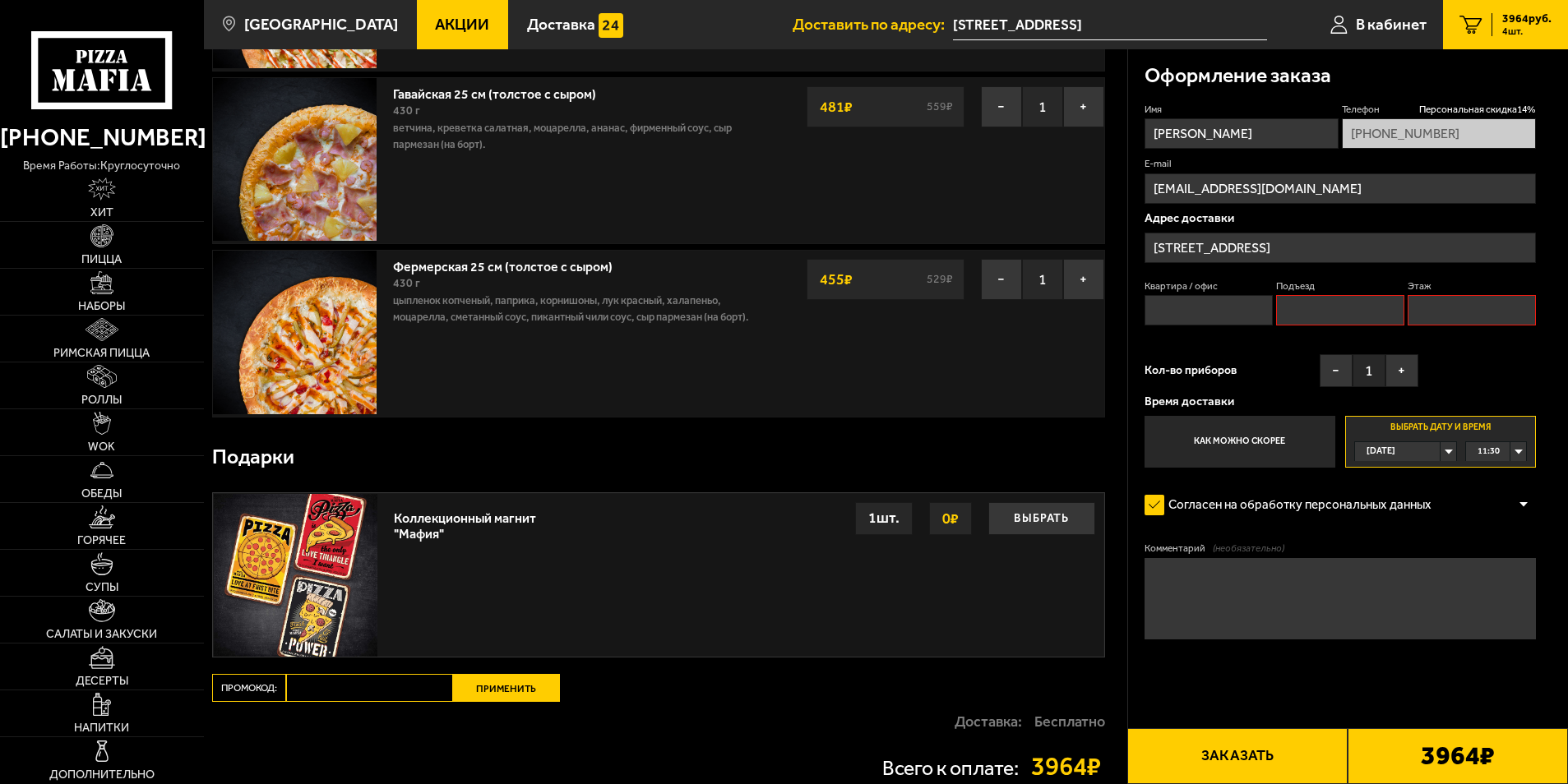
scroll to position [102, 0]
